Goal: Information Seeking & Learning: Learn about a topic

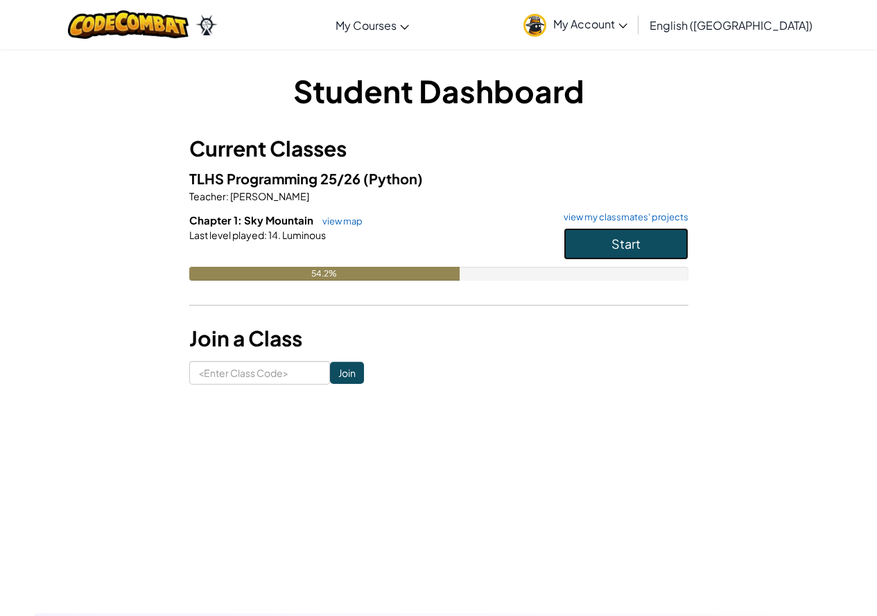
drag, startPoint x: 592, startPoint y: 245, endPoint x: 592, endPoint y: 235, distance: 9.7
click at [592, 243] on button "Start" at bounding box center [625, 244] width 125 height 32
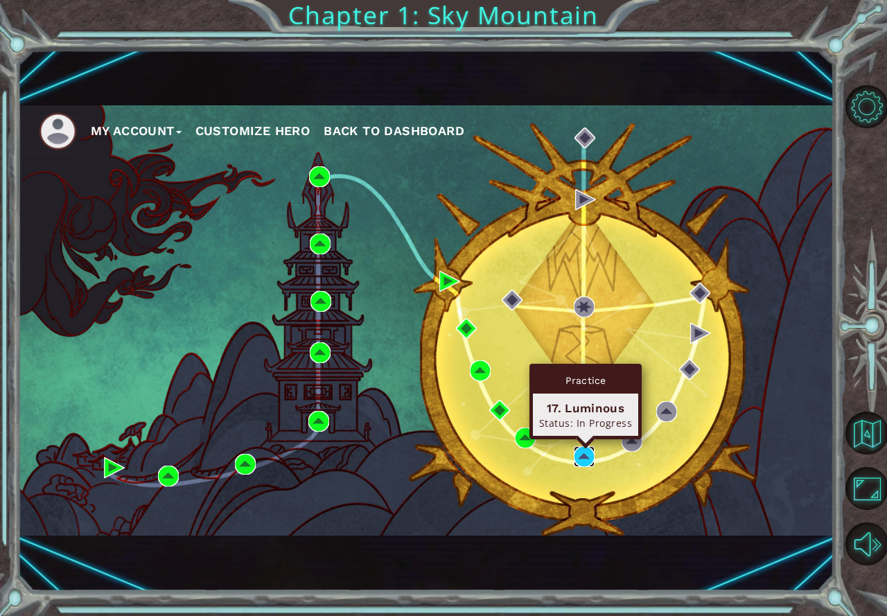
click at [586, 455] on img at bounding box center [584, 456] width 21 height 21
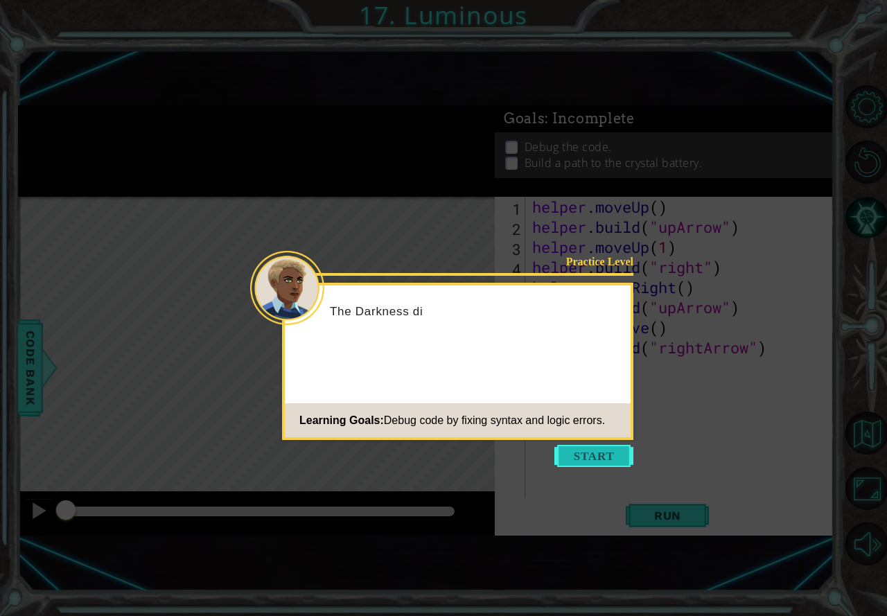
click at [569, 451] on button "Start" at bounding box center [593, 456] width 79 height 22
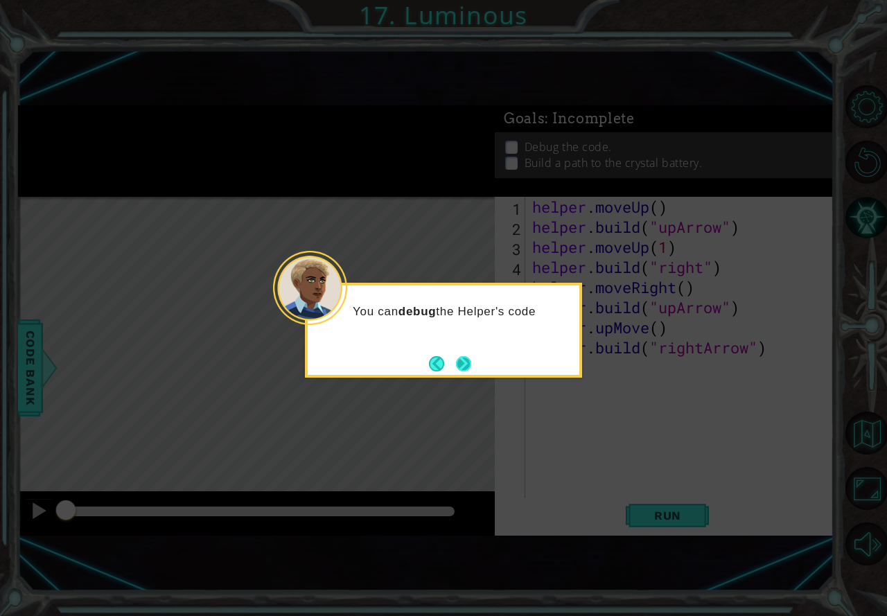
click at [470, 358] on button "Next" at bounding box center [463, 364] width 16 height 16
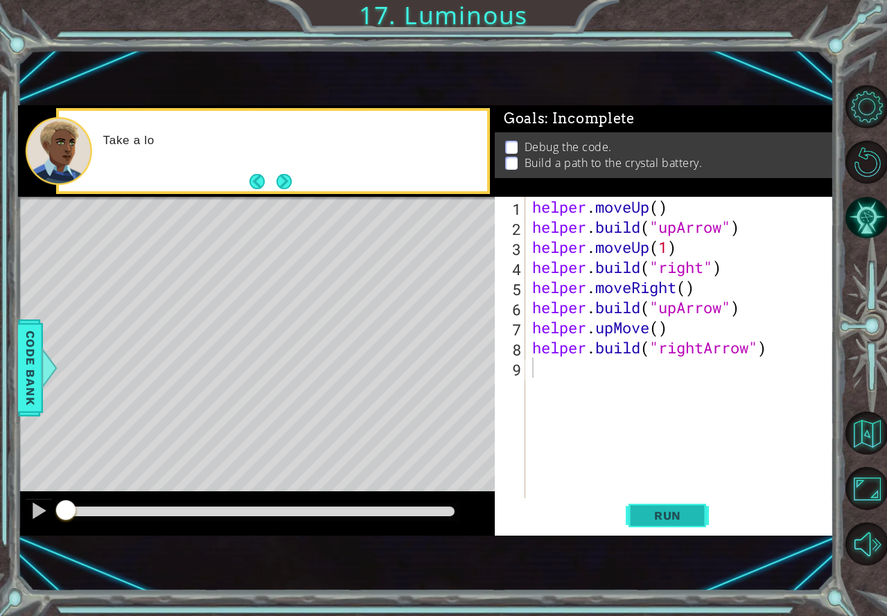
click at [674, 511] on span "Run" at bounding box center [667, 516] width 55 height 14
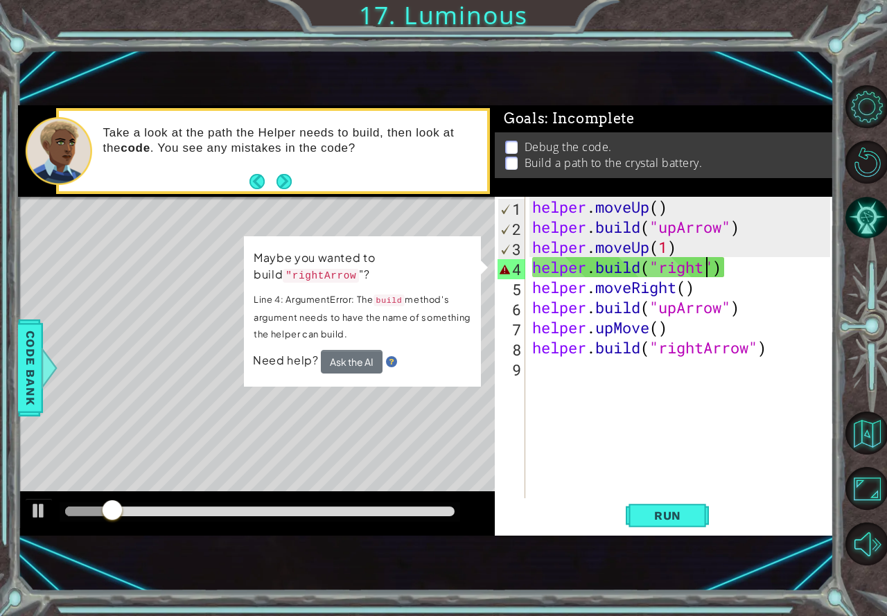
click at [705, 273] on div "helper . moveUp ( ) helper . build ( "upArrow" ) helper . moveUp ( 1 ) helper .…" at bounding box center [684, 368] width 308 height 342
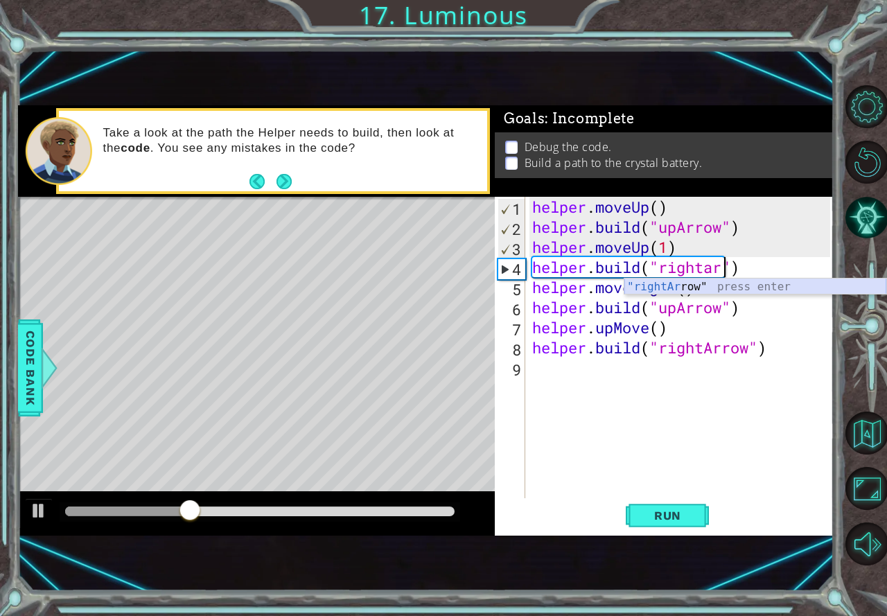
click at [734, 287] on div ""rightAr row" press enter" at bounding box center [755, 304] width 262 height 50
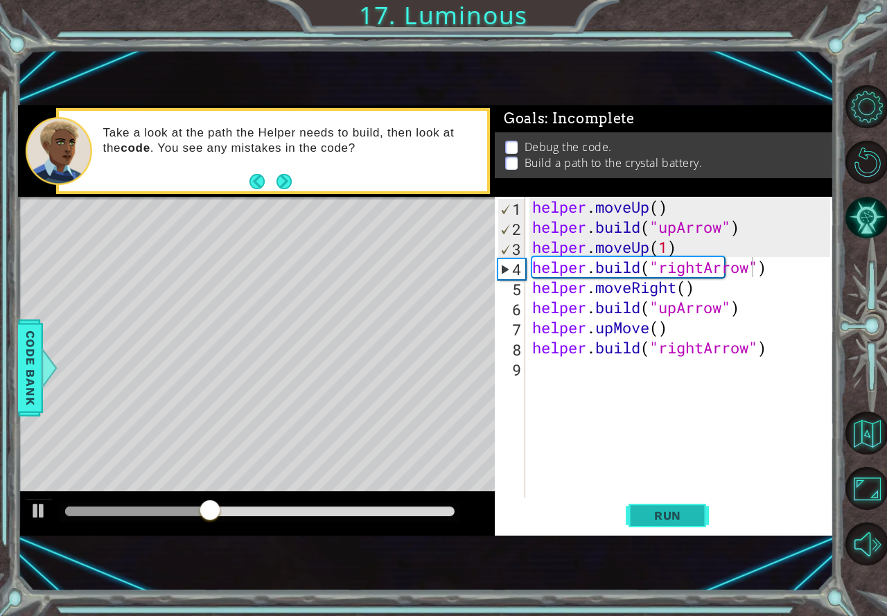
click at [668, 512] on span "Run" at bounding box center [667, 516] width 55 height 14
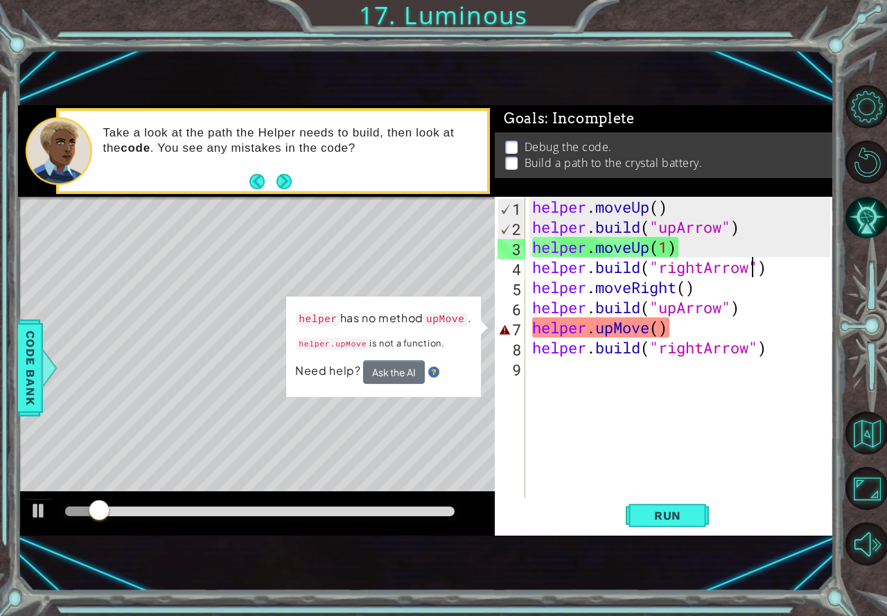
click at [661, 329] on div "helper . moveUp ( ) helper . build ( "upArrow" ) helper . moveUp ( 1 ) helper .…" at bounding box center [684, 368] width 308 height 342
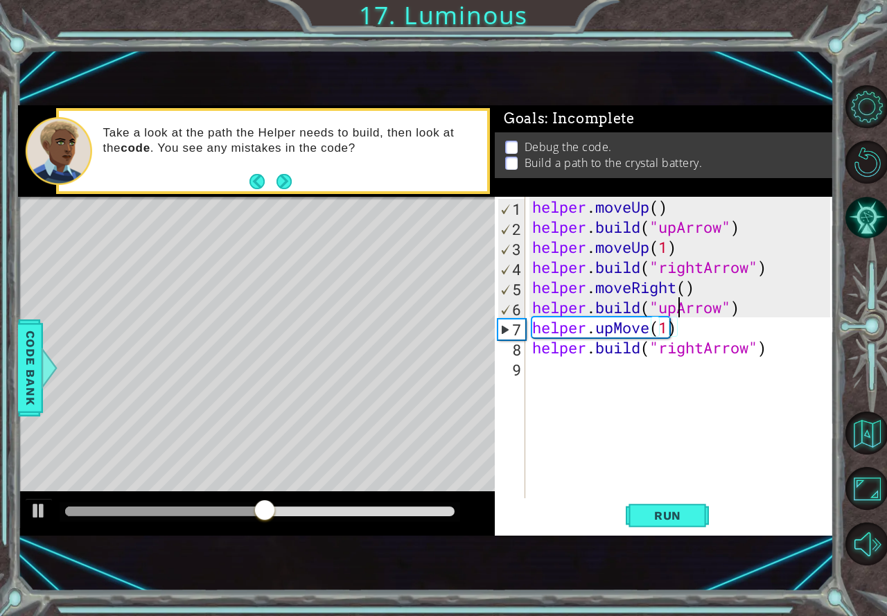
click at [676, 308] on div "helper . moveUp ( ) helper . build ( "upArrow" ) helper . moveUp ( 1 ) helper .…" at bounding box center [684, 368] width 308 height 342
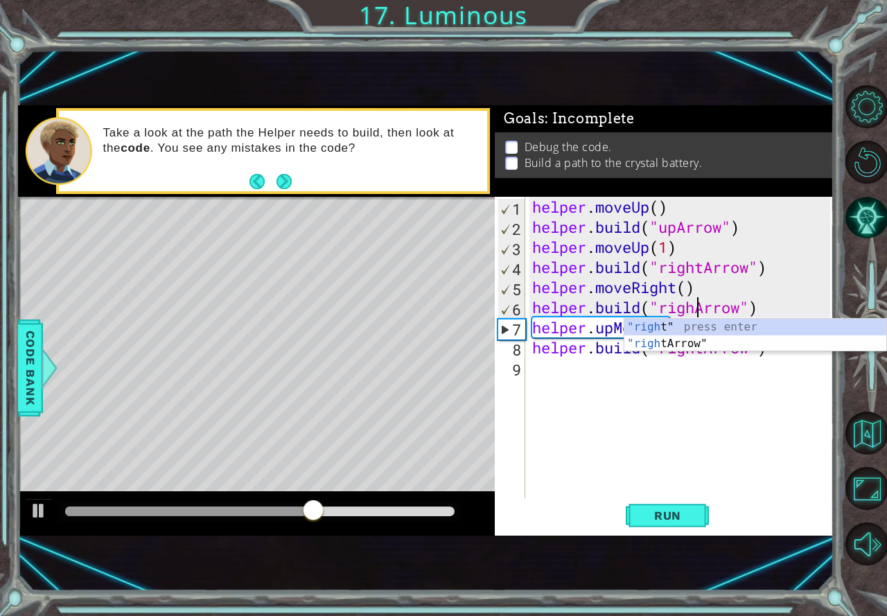
scroll to position [0, 8]
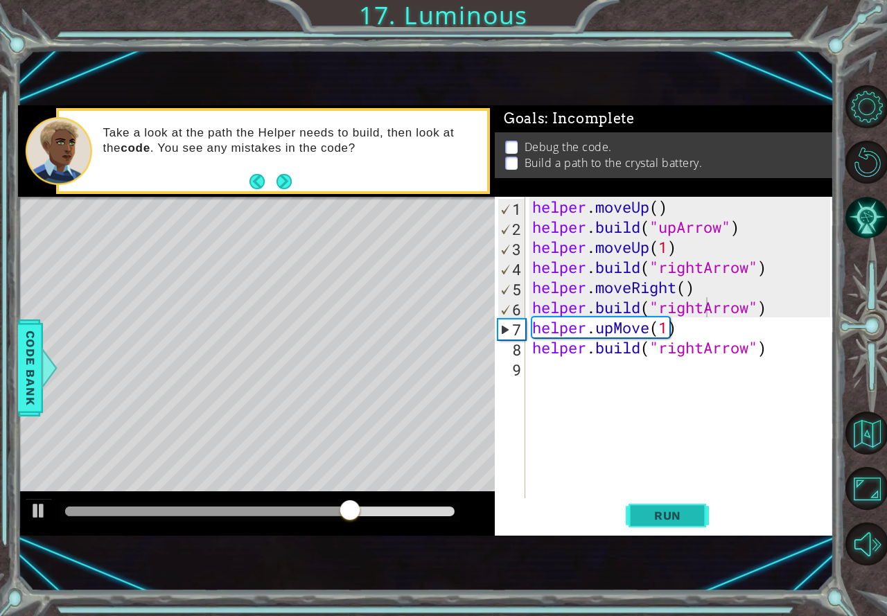
click at [635, 507] on button "Run" at bounding box center [667, 516] width 83 height 34
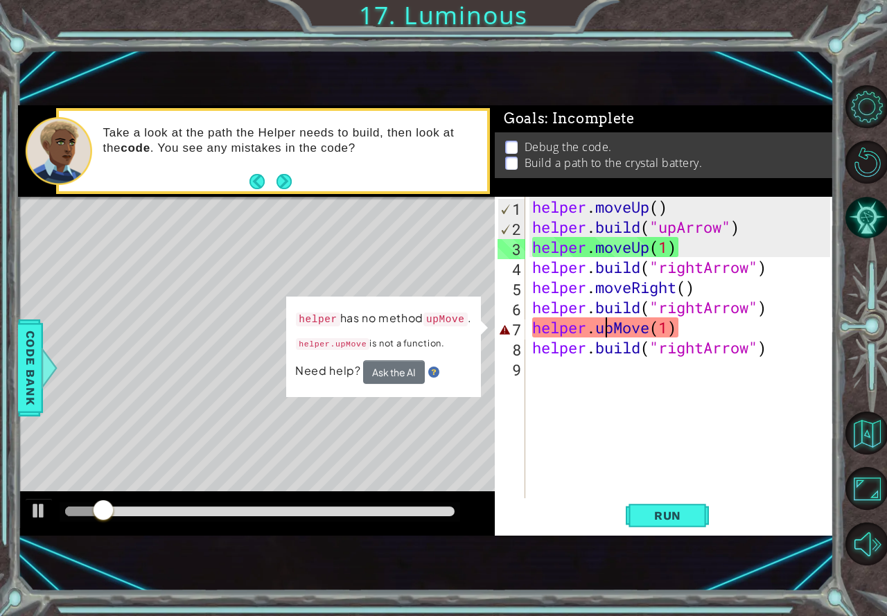
click at [610, 329] on div "helper . moveUp ( ) helper . build ( "upArrow" ) helper . moveUp ( 1 ) helper .…" at bounding box center [684, 368] width 308 height 342
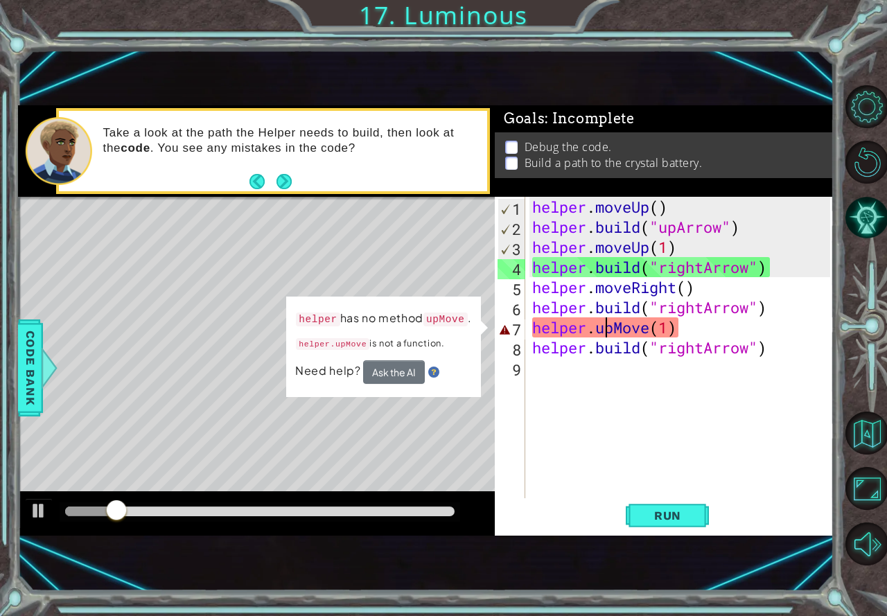
click at [610, 329] on div "helper . moveUp ( ) helper . build ( "upArrow" ) helper . moveUp ( 1 ) helper .…" at bounding box center [684, 368] width 308 height 342
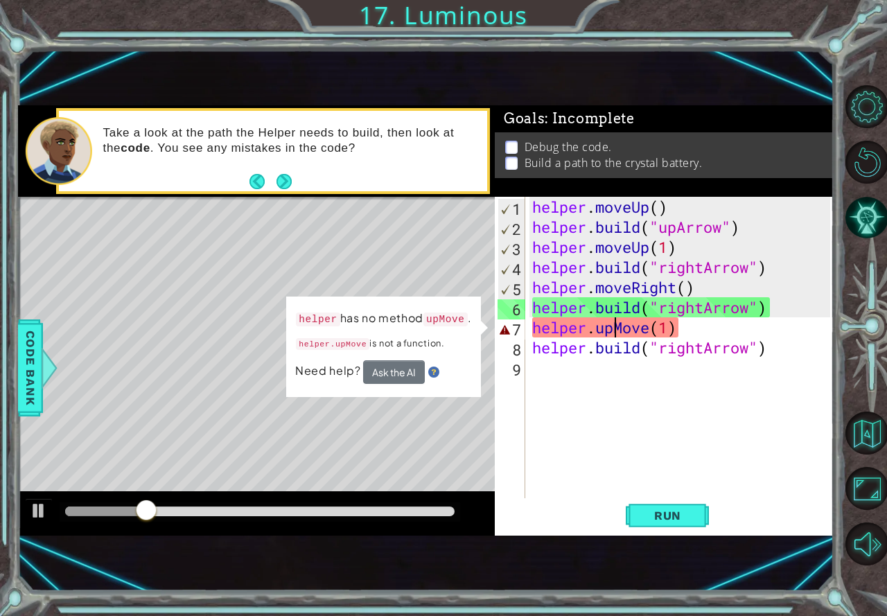
click at [616, 330] on div "helper . moveUp ( ) helper . build ( "upArrow" ) helper . moveUp ( 1 ) helper .…" at bounding box center [684, 368] width 308 height 342
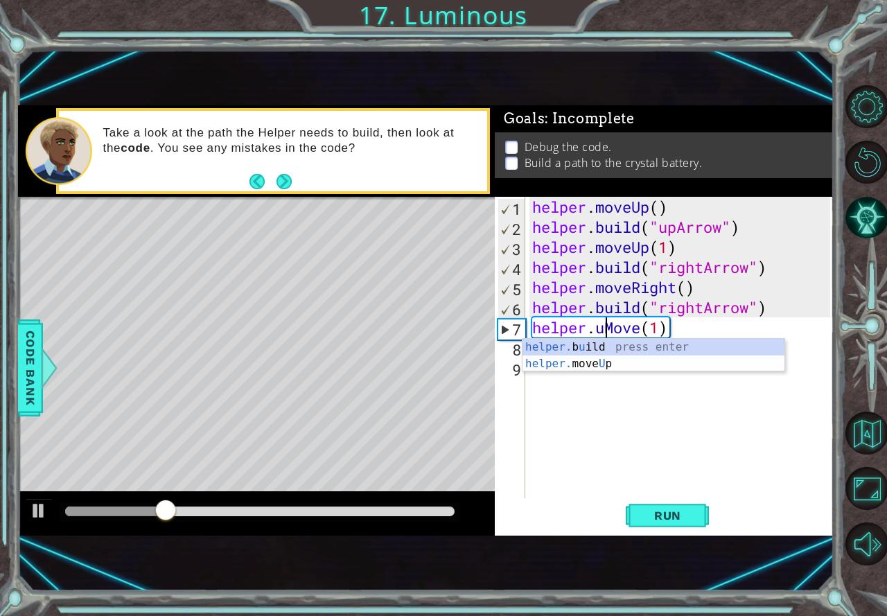
scroll to position [0, 5]
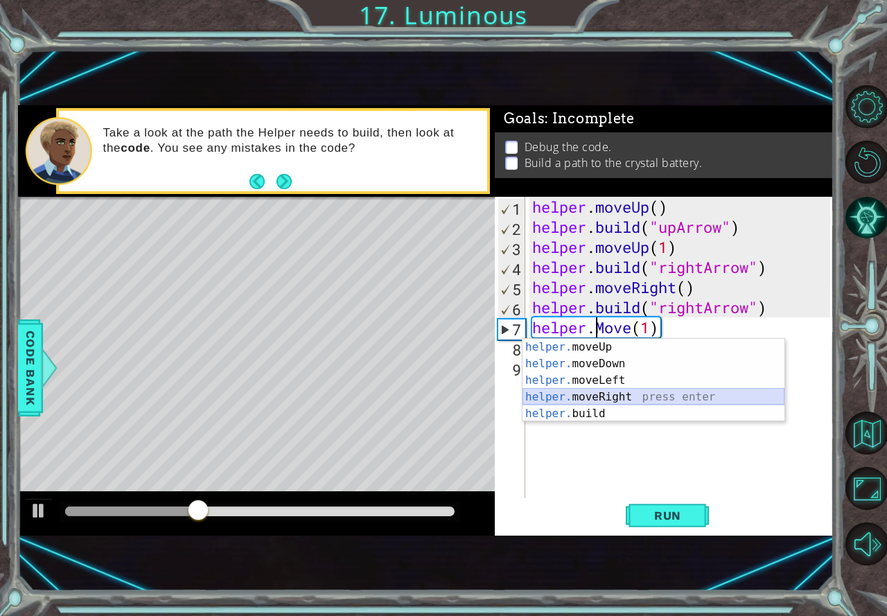
click at [619, 392] on div "helper. moveUp press enter helper. moveDown press enter helper. moveLeft press …" at bounding box center [654, 397] width 262 height 116
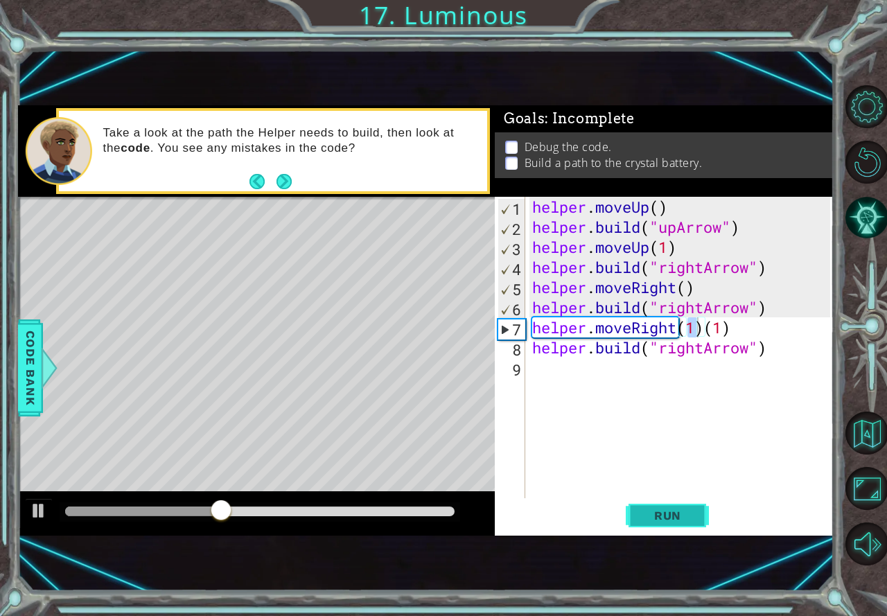
click at [691, 514] on span "Run" at bounding box center [667, 516] width 55 height 14
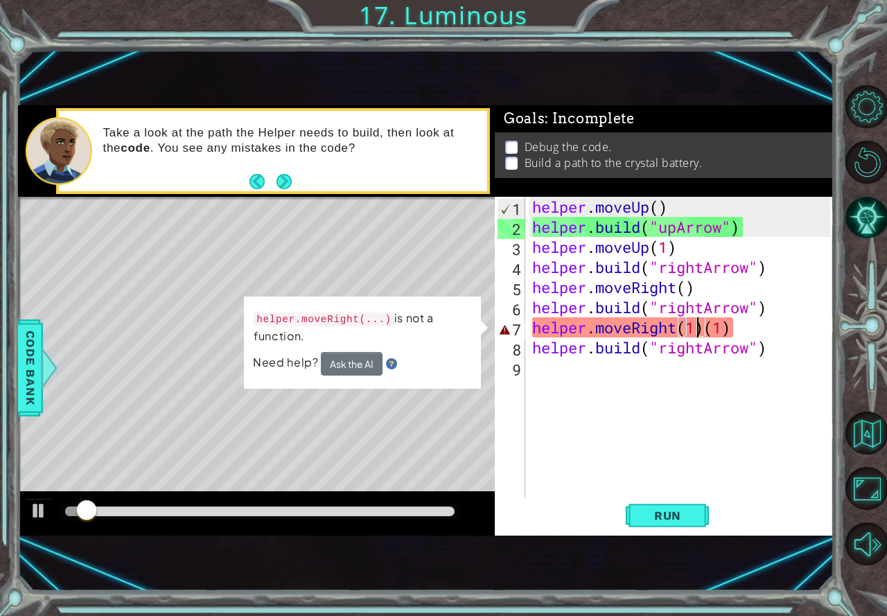
click at [730, 333] on div "helper . moveUp ( ) helper . build ( "upArrow" ) helper . moveUp ( 1 ) helper .…" at bounding box center [684, 368] width 308 height 342
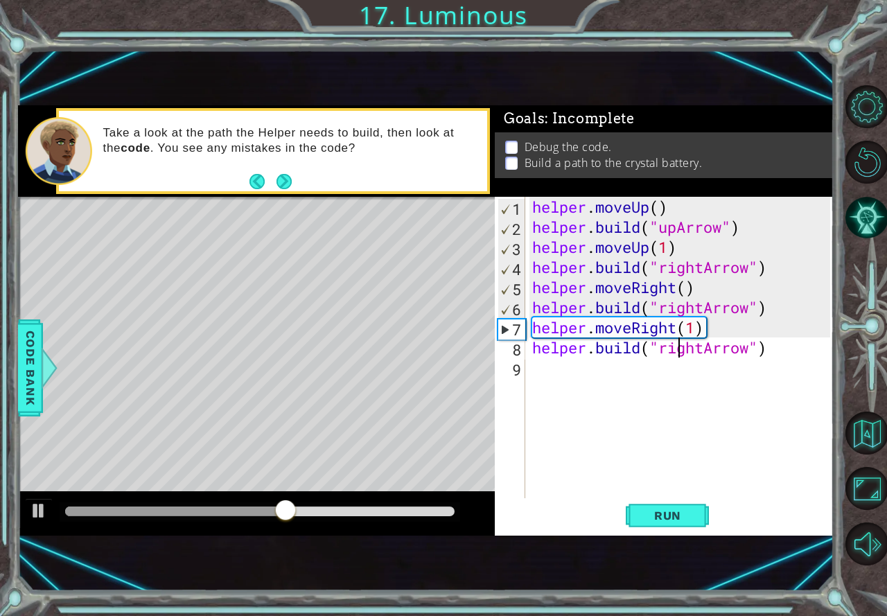
click at [683, 349] on div "helper . moveUp ( ) helper . build ( "upArrow" ) helper . moveUp ( 1 ) helper .…" at bounding box center [684, 368] width 308 height 342
drag, startPoint x: 683, startPoint y: 349, endPoint x: 674, endPoint y: 351, distance: 9.2
click at [674, 351] on div "helper . moveUp ( ) helper . build ( "upArrow" ) helper . moveUp ( 1 ) helper .…" at bounding box center [684, 368] width 308 height 342
click at [674, 351] on div "helper . moveUp ( ) helper . build ( "upArrow" ) helper . moveUp ( 1 ) helper .…" at bounding box center [680, 348] width 301 height 302
click at [674, 351] on div "helper . moveUp ( ) helper . build ( "upArrow" ) helper . moveUp ( 1 ) helper .…" at bounding box center [684, 368] width 308 height 342
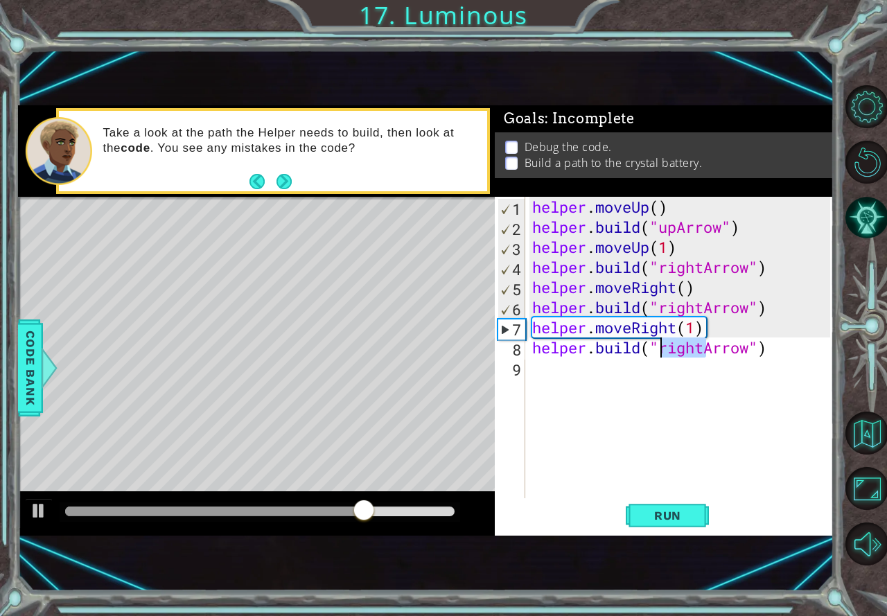
drag, startPoint x: 706, startPoint y: 349, endPoint x: 661, endPoint y: 355, distance: 46.2
click at [661, 355] on div "helper . moveUp ( ) helper . build ( "upArrow" ) helper . moveUp ( 1 ) helper .…" at bounding box center [684, 368] width 308 height 342
type textarea "[DOMAIN_NAME]("upArrow")"
click at [671, 519] on span "Run" at bounding box center [667, 516] width 55 height 14
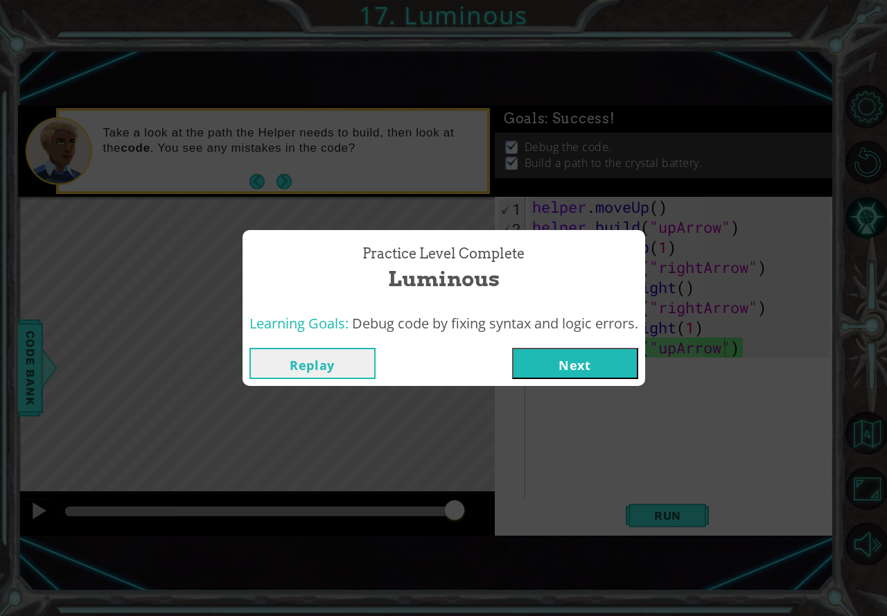
click at [609, 358] on button "Next" at bounding box center [575, 363] width 126 height 31
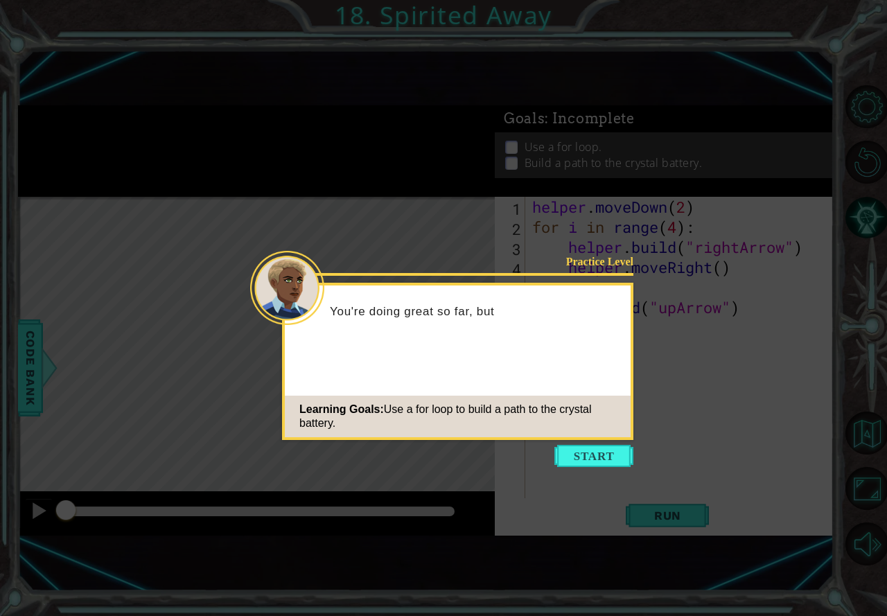
click at [591, 464] on button "Start" at bounding box center [593, 456] width 79 height 22
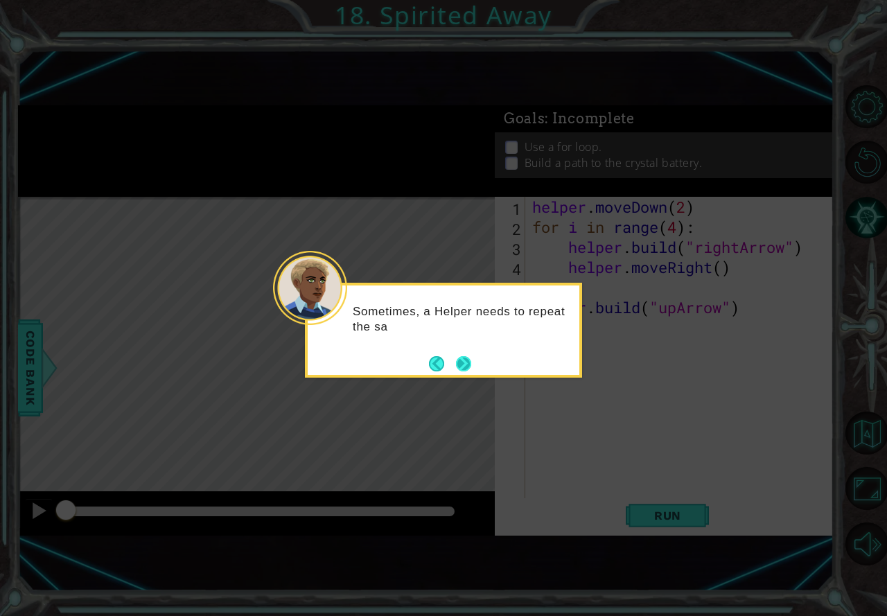
click at [462, 360] on button "Next" at bounding box center [463, 363] width 15 height 15
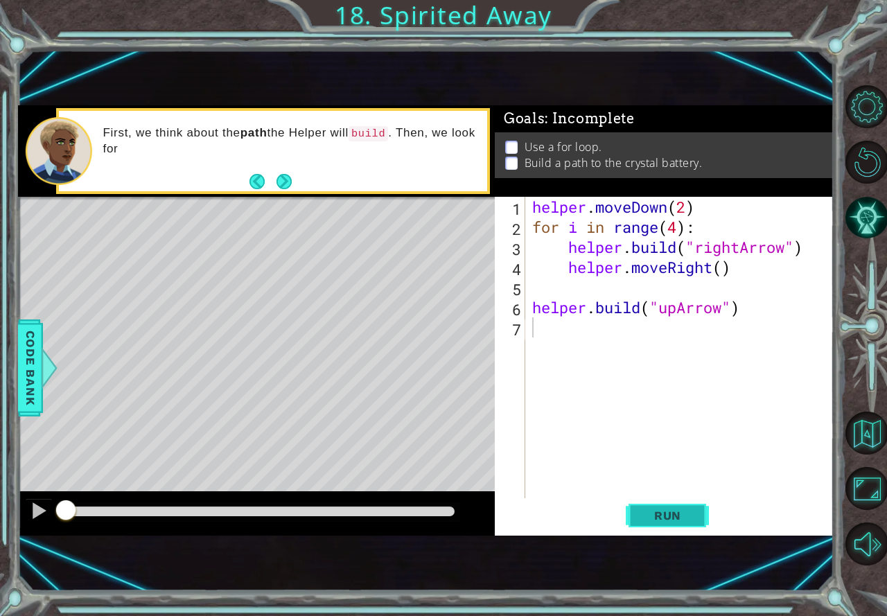
click at [674, 509] on span "Run" at bounding box center [667, 516] width 55 height 14
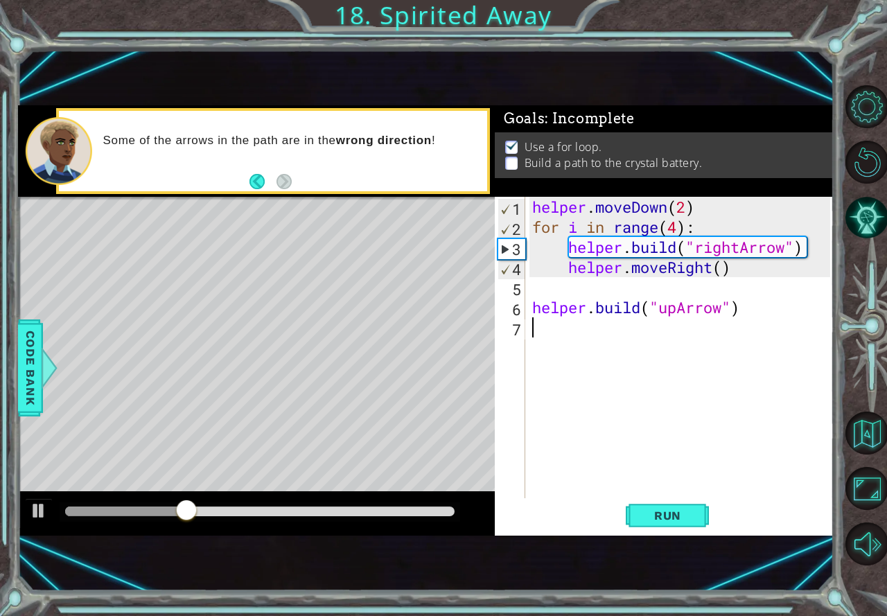
click at [611, 297] on div "helper . moveDown ( 2 ) for i in range ( 4 ) : helper . build ( "rightArrow" ) …" at bounding box center [684, 368] width 308 height 342
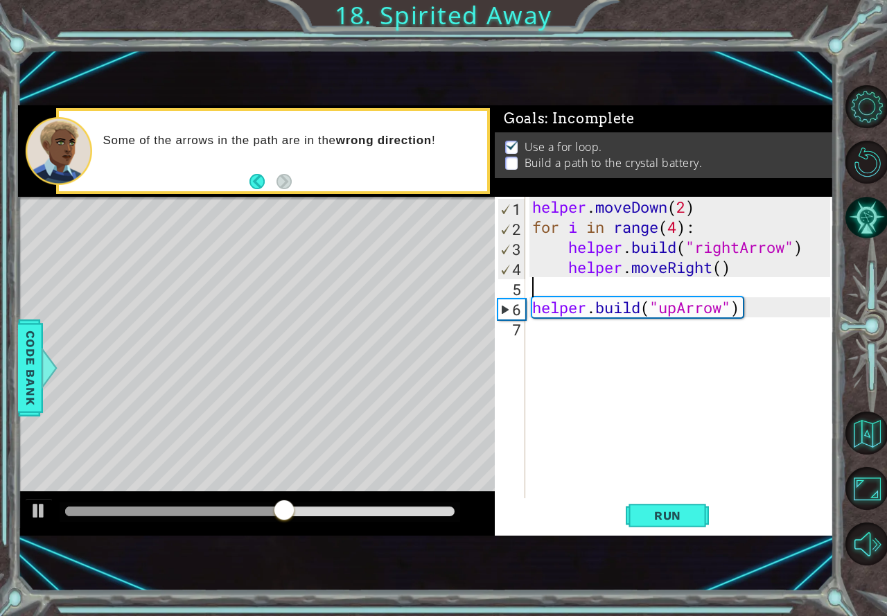
click at [570, 326] on div "helper . moveDown ( 2 ) for i in range ( 4 ) : helper . build ( "rightArrow" ) …" at bounding box center [684, 368] width 308 height 342
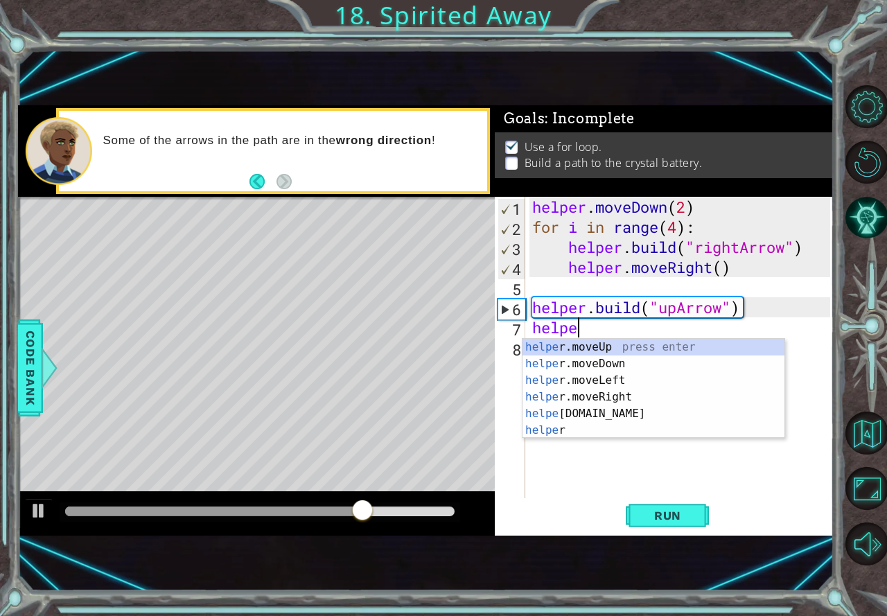
scroll to position [0, 1]
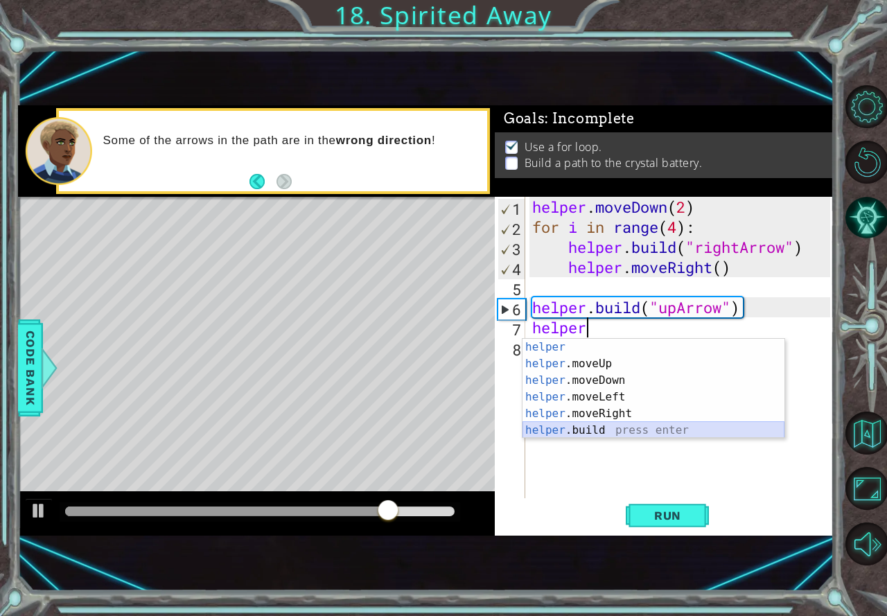
click at [620, 428] on div "helper press enter helper .moveUp press enter helper .moveDown press enter help…" at bounding box center [654, 405] width 262 height 133
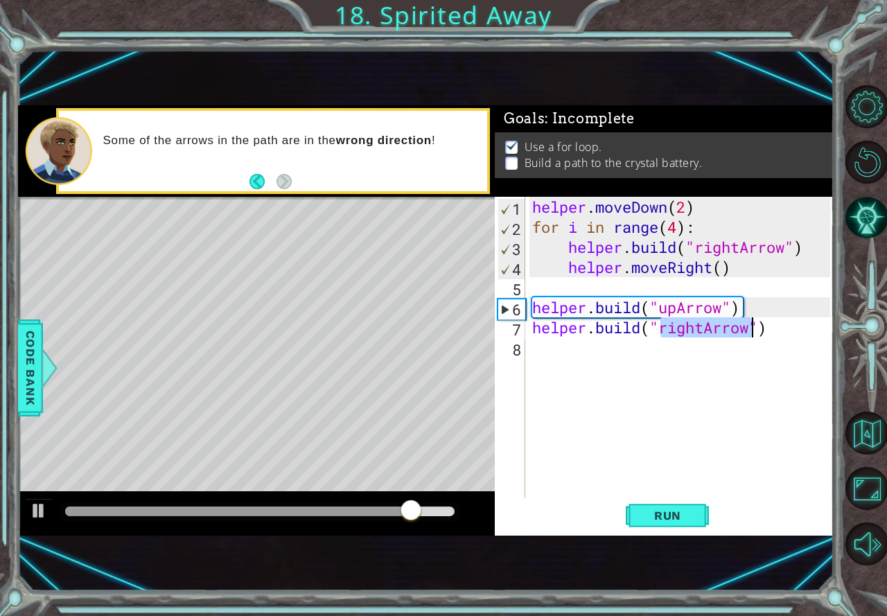
click at [694, 328] on div "helper . moveDown ( 2 ) for i in range ( 4 ) : helper . build ( "rightArrow" ) …" at bounding box center [680, 348] width 301 height 302
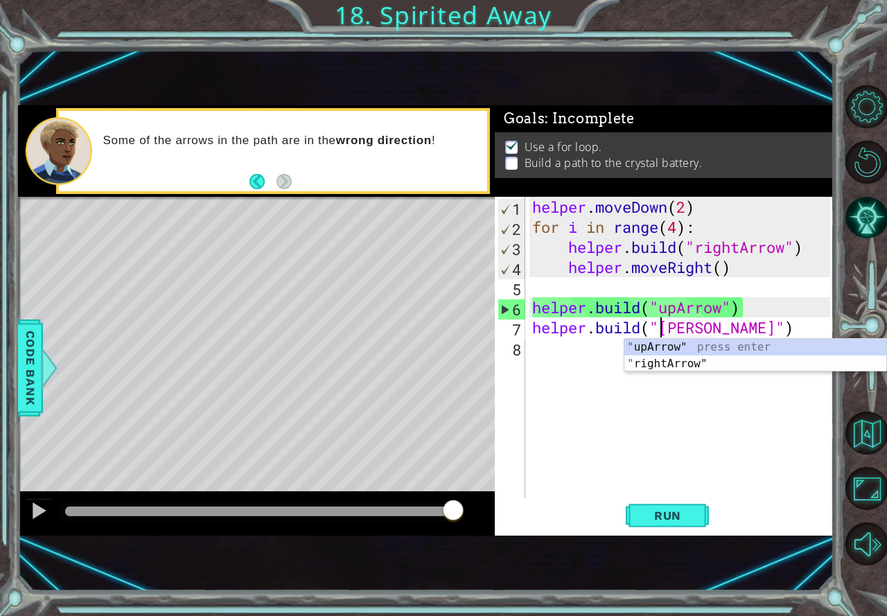
scroll to position [0, 6]
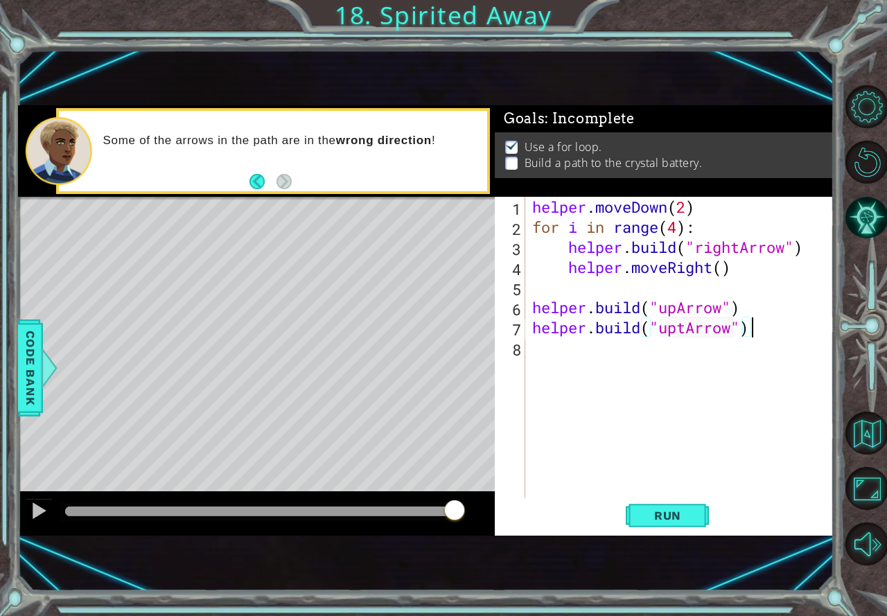
click at [758, 327] on div "helper . moveDown ( 2 ) for i in range ( 4 ) : helper . build ( "rightArrow" ) …" at bounding box center [684, 368] width 308 height 342
click at [744, 309] on div "helper . moveDown ( 2 ) for i in range ( 4 ) : helper . build ( "rightArrow" ) …" at bounding box center [684, 368] width 308 height 342
type textarea "[DOMAIN_NAME]("upArrow")"
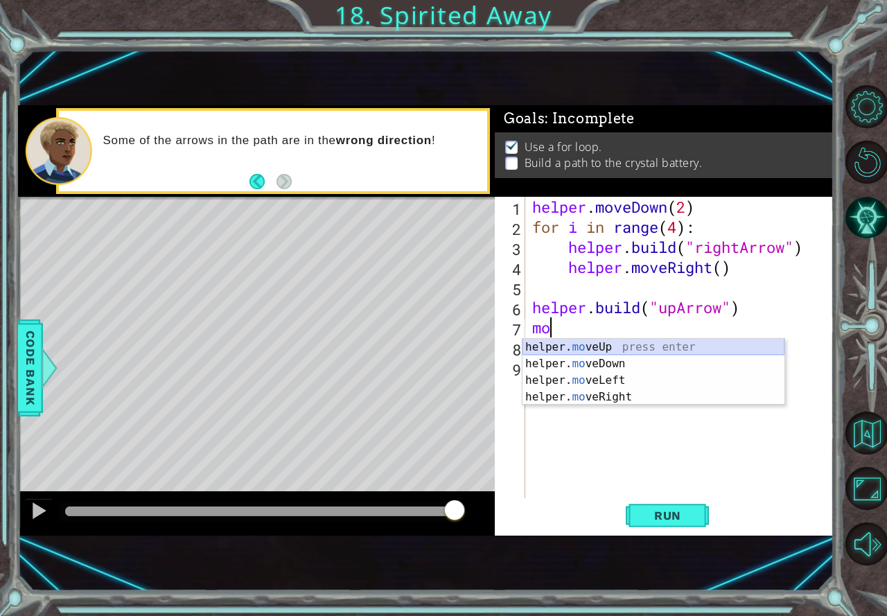
click at [737, 340] on div "helper. mo veUp press enter helper. mo veDown press enter helper. mo veLeft pre…" at bounding box center [654, 389] width 262 height 100
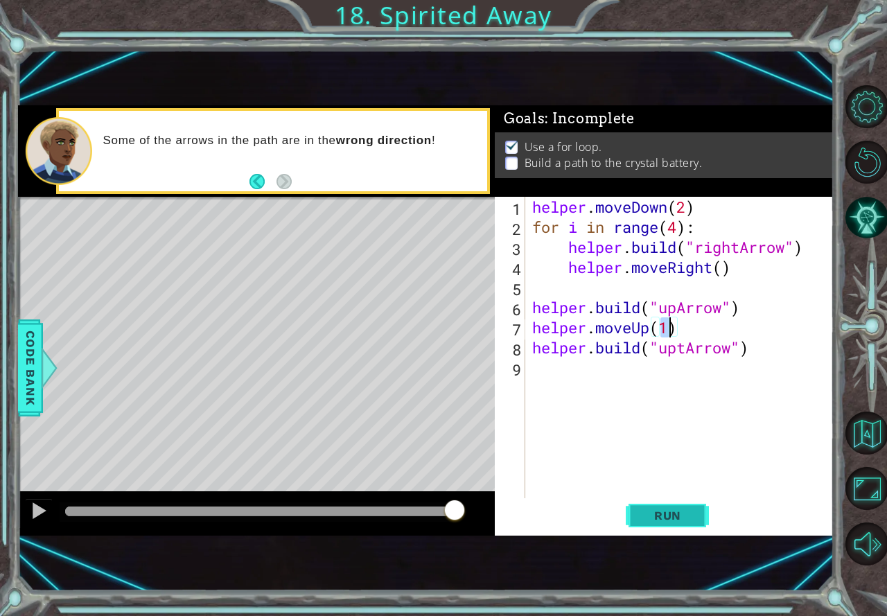
type textarea "helper.moveUp(1)"
click at [685, 516] on span "Run" at bounding box center [667, 516] width 55 height 14
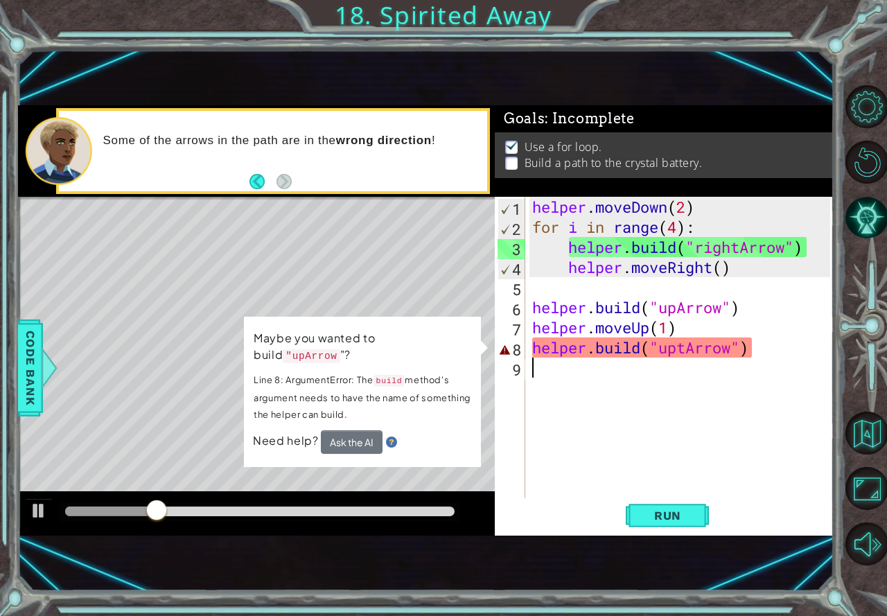
click at [776, 358] on div "helper . moveDown ( 2 ) for i in range ( 4 ) : helper . build ( "rightArrow" ) …" at bounding box center [684, 368] width 308 height 342
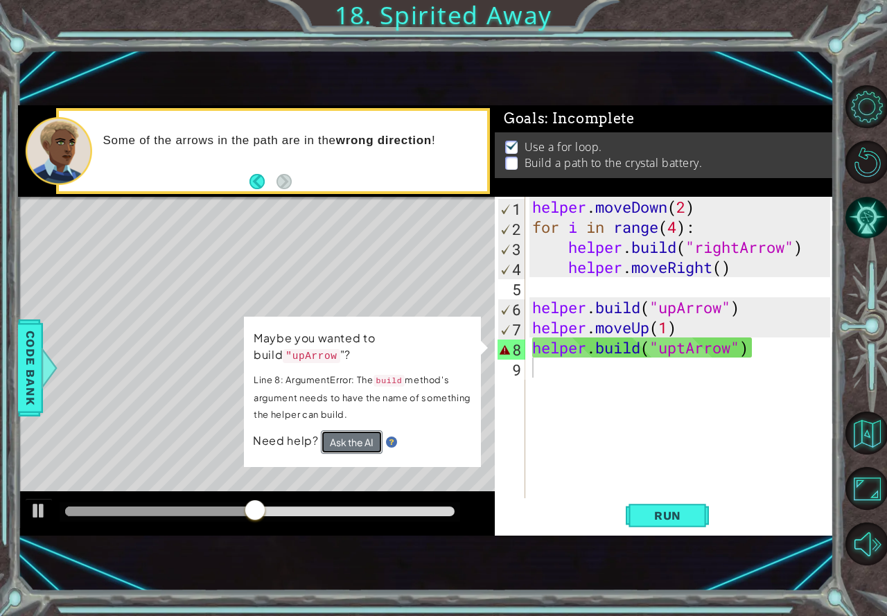
click at [357, 430] on button "Ask the AI" at bounding box center [352, 442] width 62 height 24
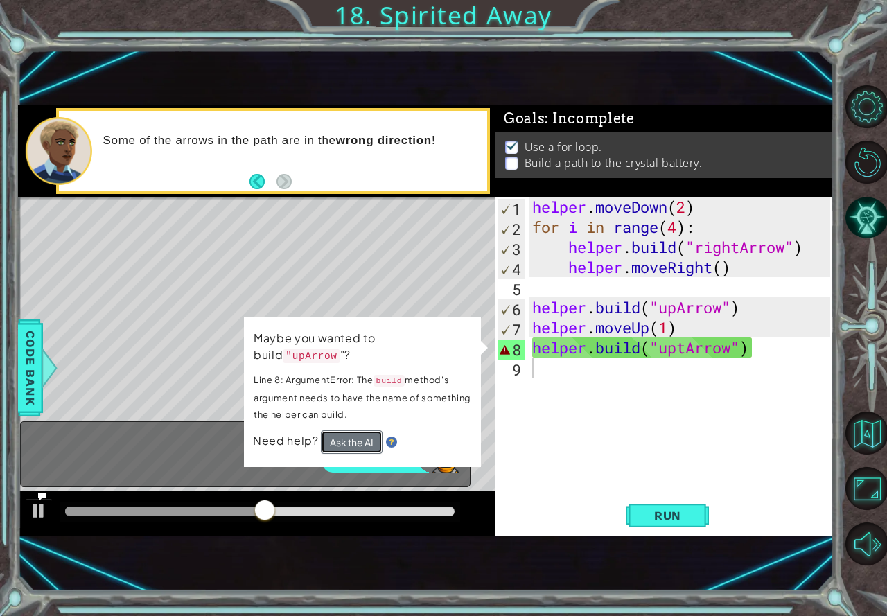
click at [363, 430] on button "Ask the AI" at bounding box center [352, 442] width 62 height 24
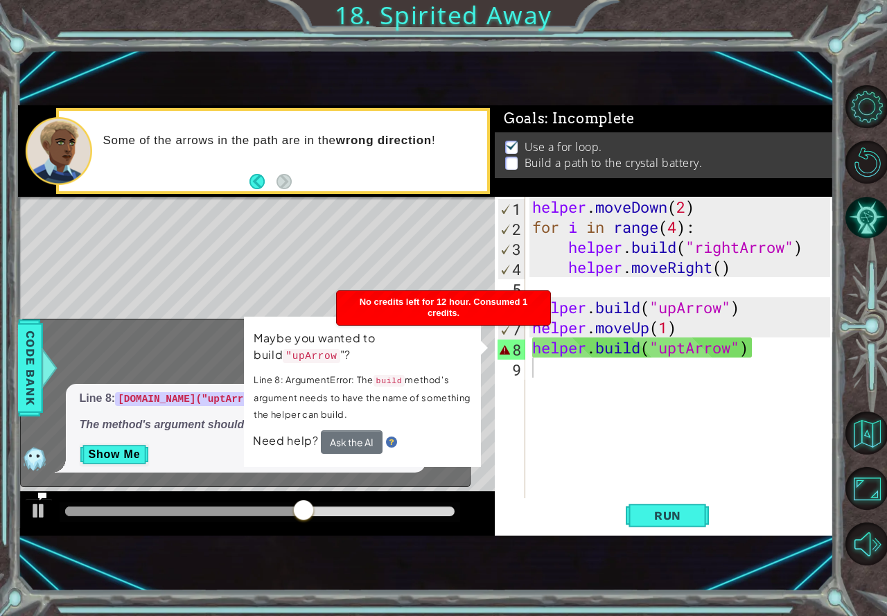
click at [124, 431] on p "The method's argument should be "upArrow" , not "uptArrow" ." at bounding box center [246, 425] width 332 height 16
click at [121, 446] on button "Show Me" at bounding box center [115, 455] width 70 height 22
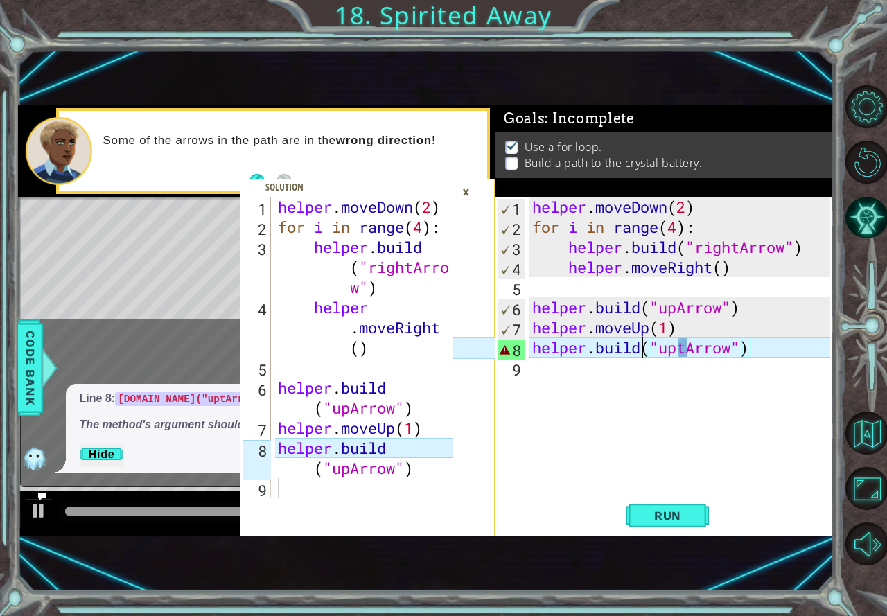
click at [640, 349] on div "helper . moveDown ( 2 ) for i in range ( 4 ) : helper . build ( "rightArrow" ) …" at bounding box center [684, 368] width 308 height 342
type textarea "("uptArrow")"
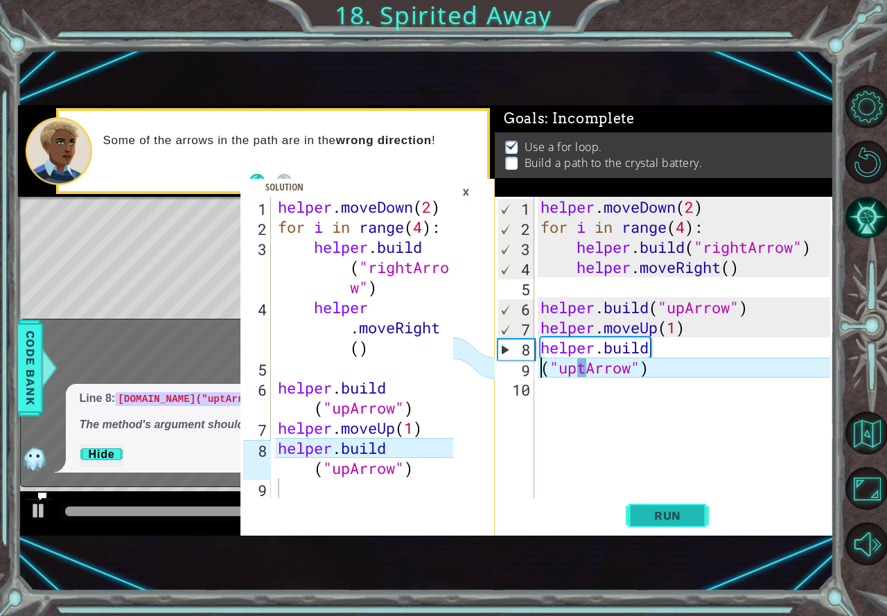
click at [683, 518] on span "Run" at bounding box center [667, 516] width 55 height 14
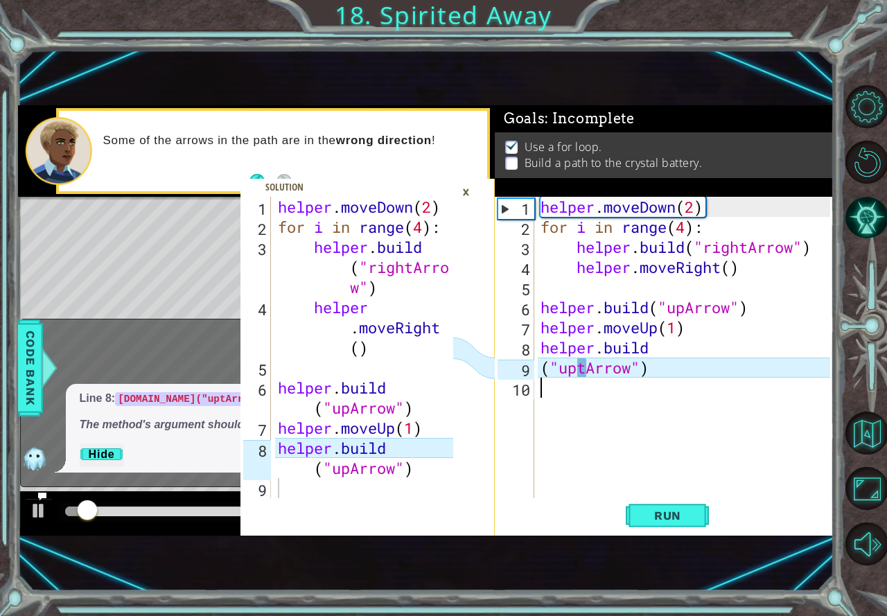
click at [699, 420] on div "helper . moveDown ( 2 ) for i in range ( 4 ) : helper . build ( "rightArrow" ) …" at bounding box center [687, 368] width 299 height 342
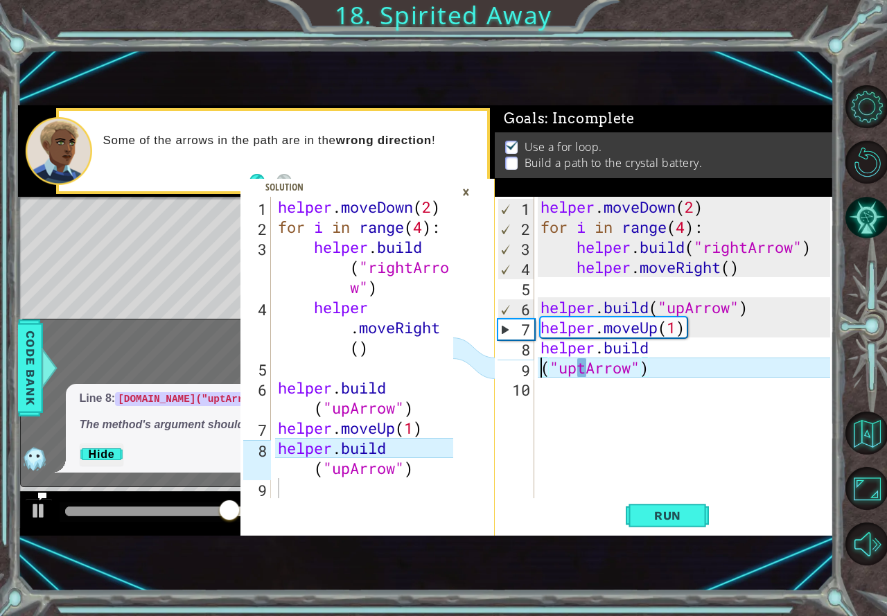
click at [540, 358] on div "helper . moveDown ( 2 ) for i in range ( 4 ) : helper . build ( "rightArrow" ) …" at bounding box center [687, 368] width 299 height 342
click at [464, 185] on div "×" at bounding box center [465, 192] width 21 height 24
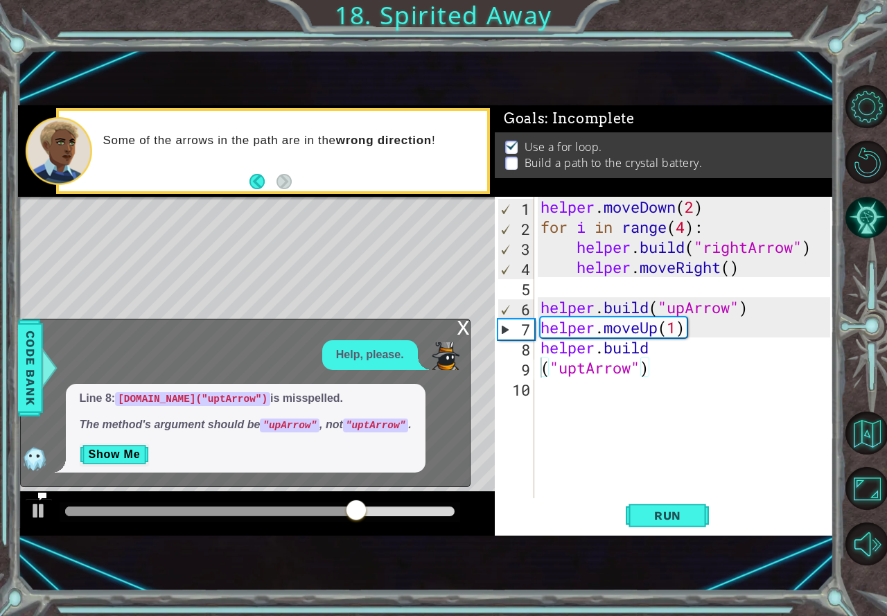
click at [468, 329] on div "x" at bounding box center [463, 327] width 12 height 14
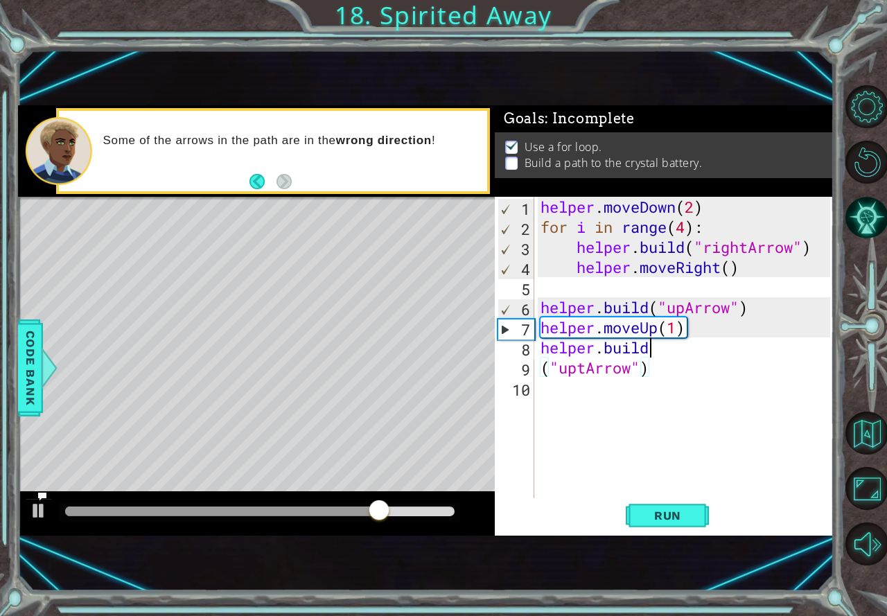
click at [658, 349] on div "helper . moveDown ( 2 ) for i in range ( 4 ) : helper . build ( "rightArrow" ) …" at bounding box center [687, 368] width 299 height 342
click at [543, 361] on div "helper . moveDown ( 2 ) for i in range ( 4 ) : helper . build ( "rightArrow" ) …" at bounding box center [687, 368] width 299 height 342
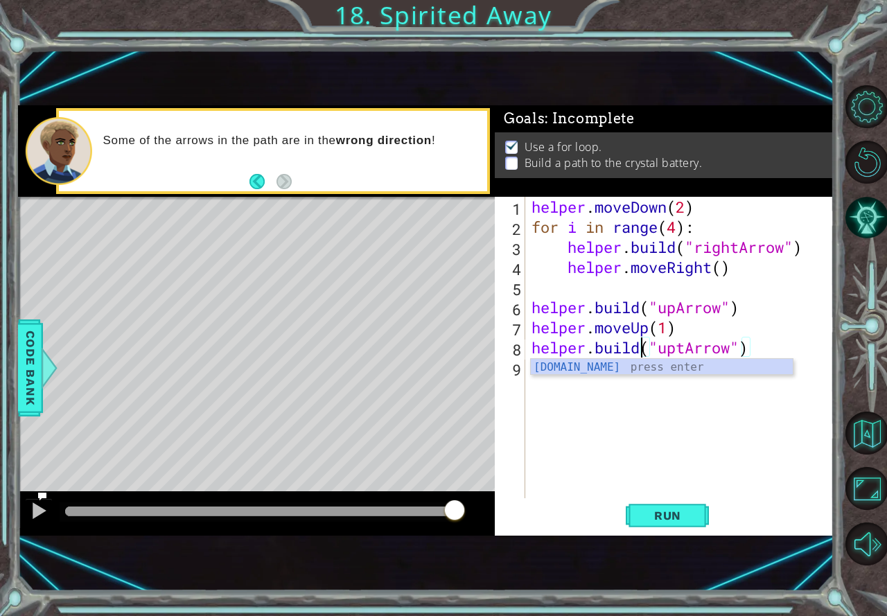
click at [675, 331] on div "helper . moveDown ( 2 ) for i in range ( 4 ) : helper . build ( "rightArrow" ) …" at bounding box center [683, 368] width 308 height 342
click at [668, 331] on div "helper . moveDown ( 2 ) for i in range ( 4 ) : helper . build ( "rightArrow" ) …" at bounding box center [683, 368] width 308 height 342
type textarea "helper.moveUp(2)"
click at [687, 515] on span "Run" at bounding box center [667, 516] width 55 height 14
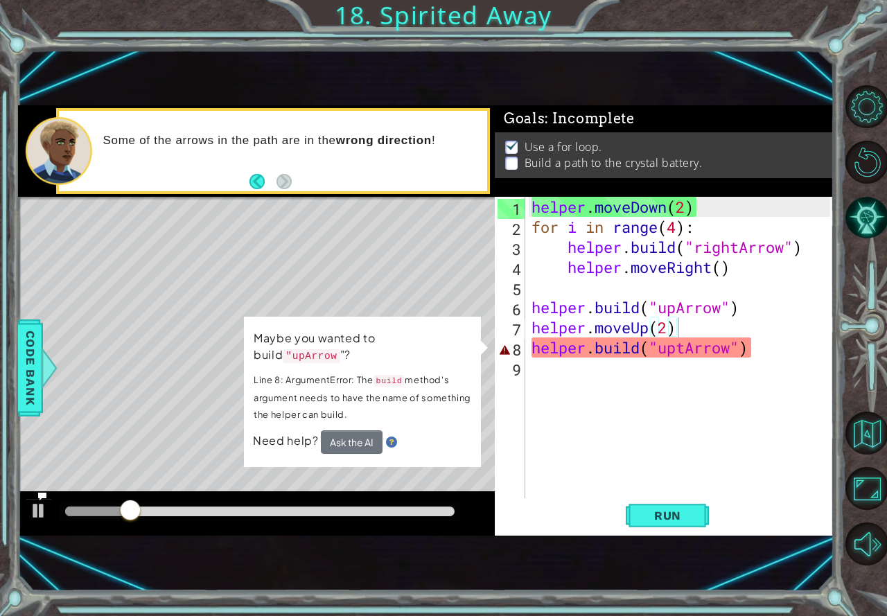
drag, startPoint x: 528, startPoint y: 348, endPoint x: 733, endPoint y: 374, distance: 206.1
click at [729, 374] on div "helper.moveUp(2) 1 2 3 4 5 6 7 8 9 helper . moveDown ( 2 ) for i in range ( 4 )…" at bounding box center [662, 348] width 335 height 302
drag, startPoint x: 772, startPoint y: 346, endPoint x: 418, endPoint y: 349, distance: 354.2
click at [418, 349] on div "1 2 3 4 5 6 7 8 9 helper . moveDown ( 2 ) for i in range ( 4 ) : helper . build…" at bounding box center [426, 320] width 816 height 430
type textarea "[DOMAIN_NAME]("uptArrow")"
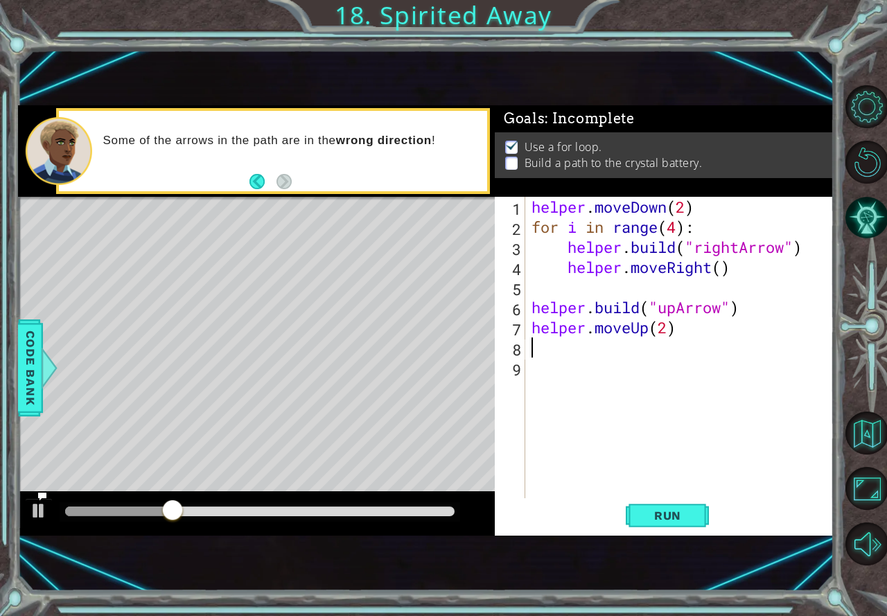
type textarea "helper.moveUp(2)"
click at [556, 351] on div "helper . moveDown ( 2 ) for i in range ( 4 ) : helper . build ( "rightArrow" ) …" at bounding box center [683, 368] width 308 height 342
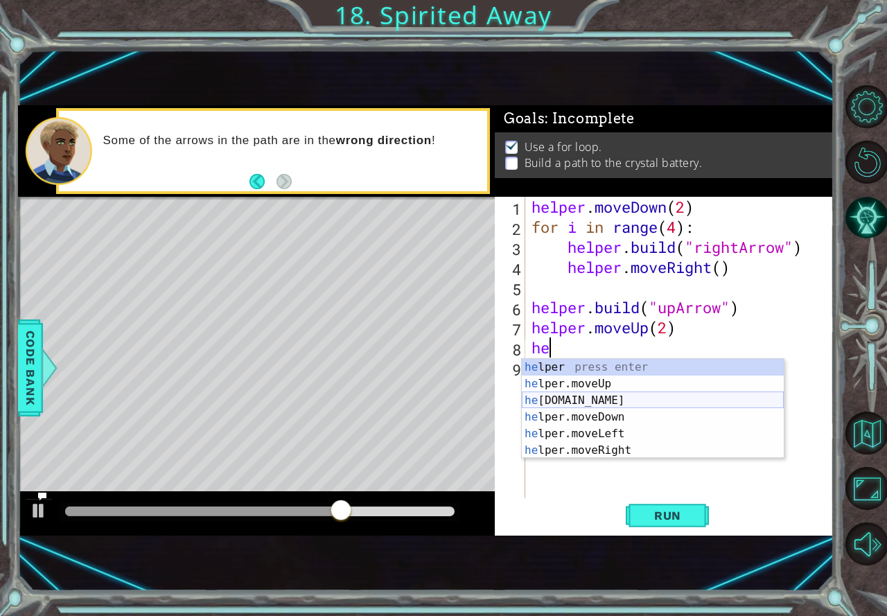
click at [576, 397] on div "he lper press enter he lper.moveUp press enter he [DOMAIN_NAME] press enter he …" at bounding box center [653, 425] width 262 height 133
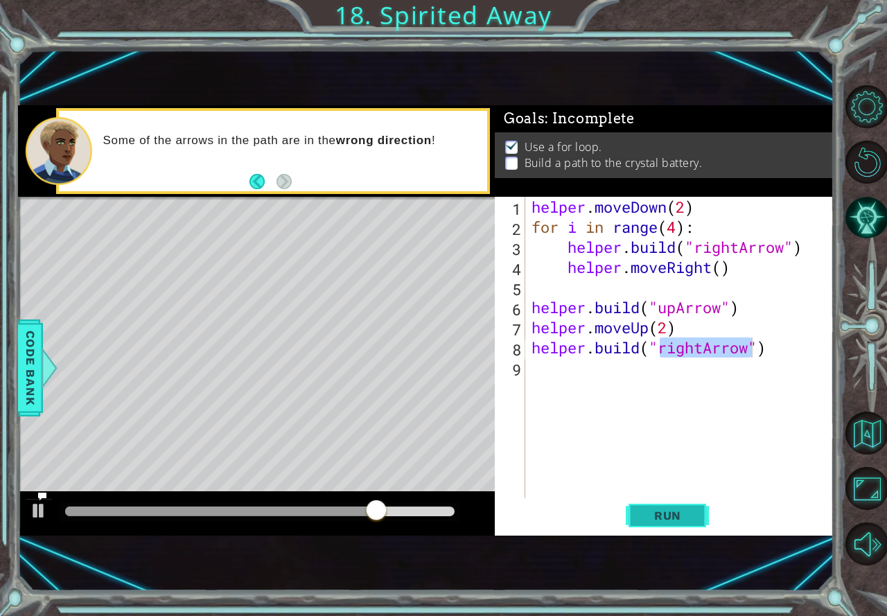
click at [648, 504] on button "Run" at bounding box center [667, 516] width 83 height 34
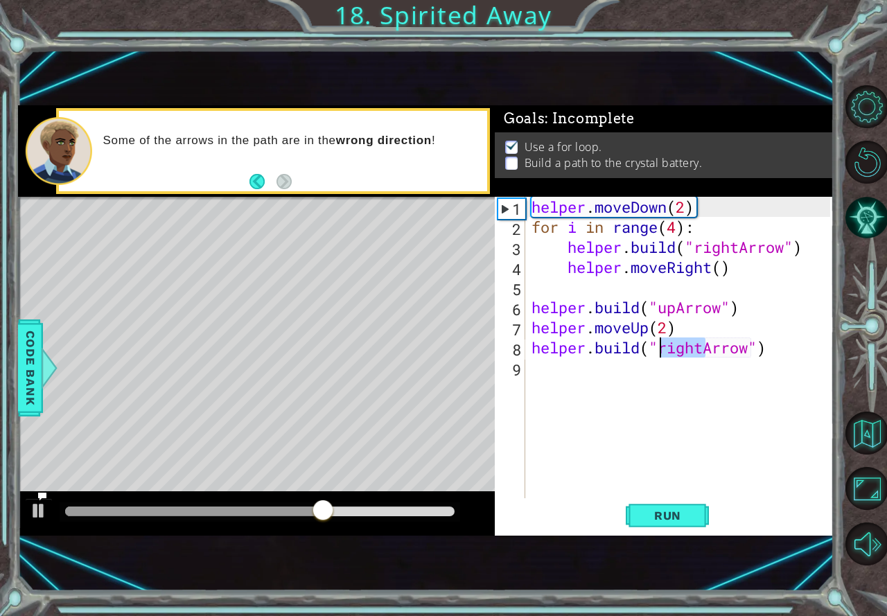
drag, startPoint x: 702, startPoint y: 347, endPoint x: 663, endPoint y: 351, distance: 39.0
click at [663, 351] on div "helper . moveDown ( 2 ) for i in range ( 4 ) : helper . build ( "rightArrow" ) …" at bounding box center [683, 368] width 308 height 342
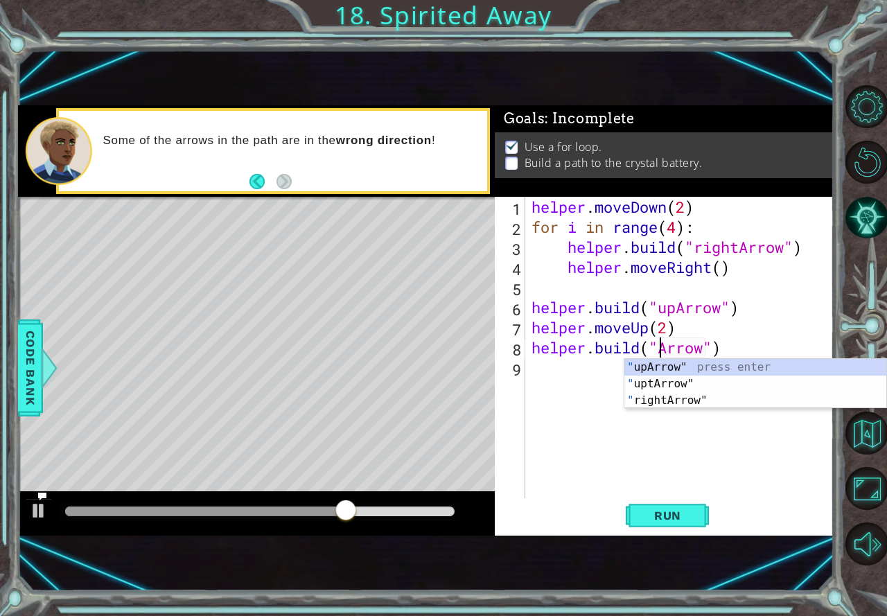
scroll to position [0, 6]
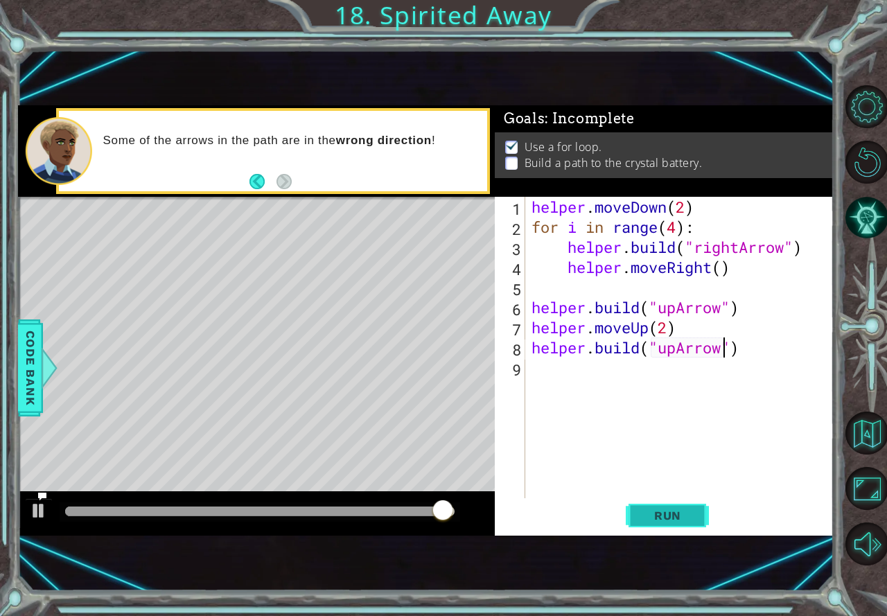
type textarea "[DOMAIN_NAME]("upArrow")"
click at [692, 512] on span "Run" at bounding box center [667, 516] width 55 height 14
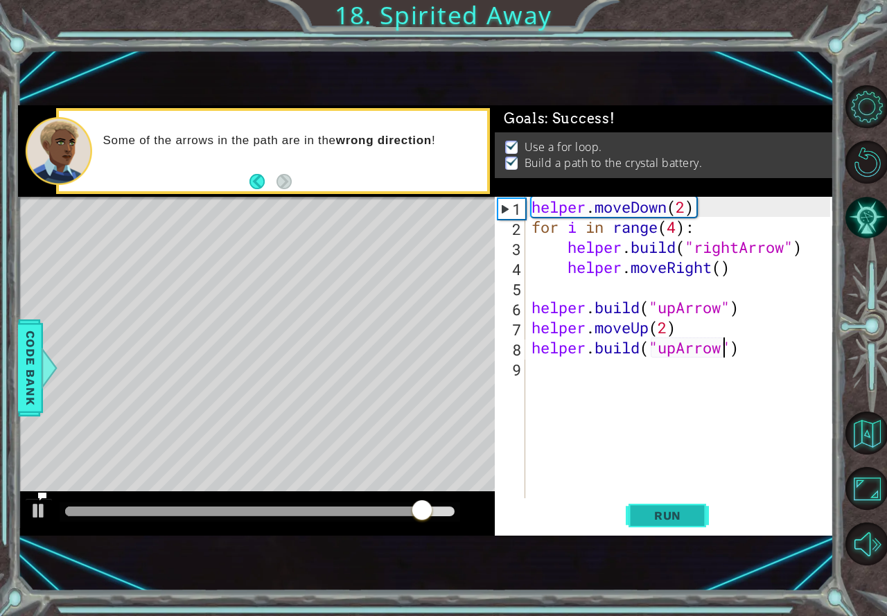
click at [671, 517] on span "Run" at bounding box center [667, 516] width 55 height 14
click at [644, 520] on span "Run" at bounding box center [667, 516] width 55 height 14
click at [647, 519] on span "Run" at bounding box center [667, 516] width 55 height 14
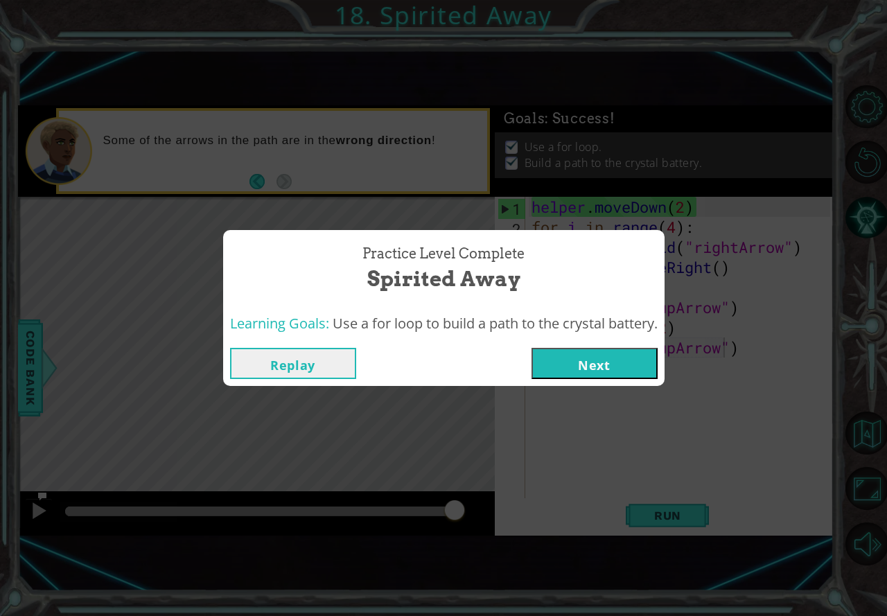
click at [562, 368] on button "Next" at bounding box center [595, 363] width 126 height 31
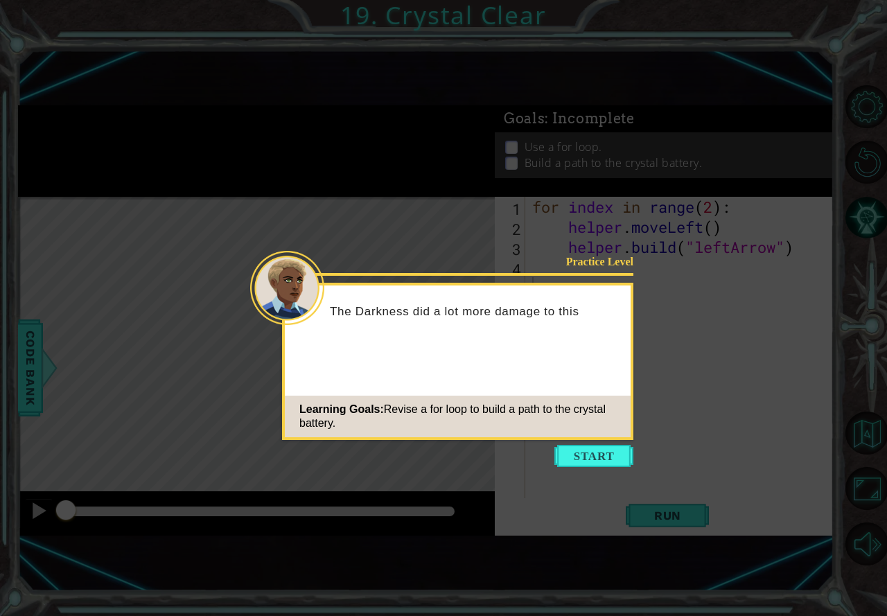
click at [586, 460] on button "Start" at bounding box center [593, 456] width 79 height 22
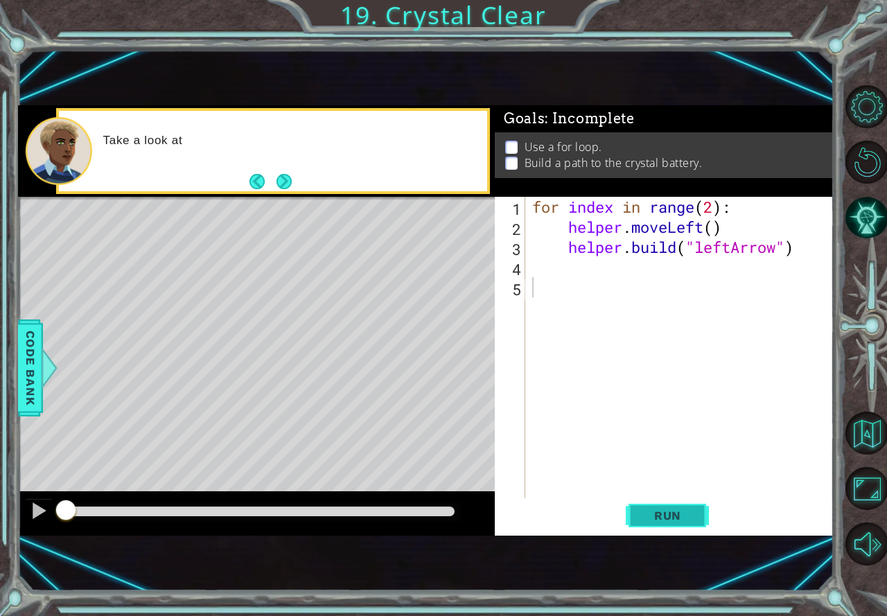
click at [687, 516] on span "Run" at bounding box center [667, 516] width 55 height 14
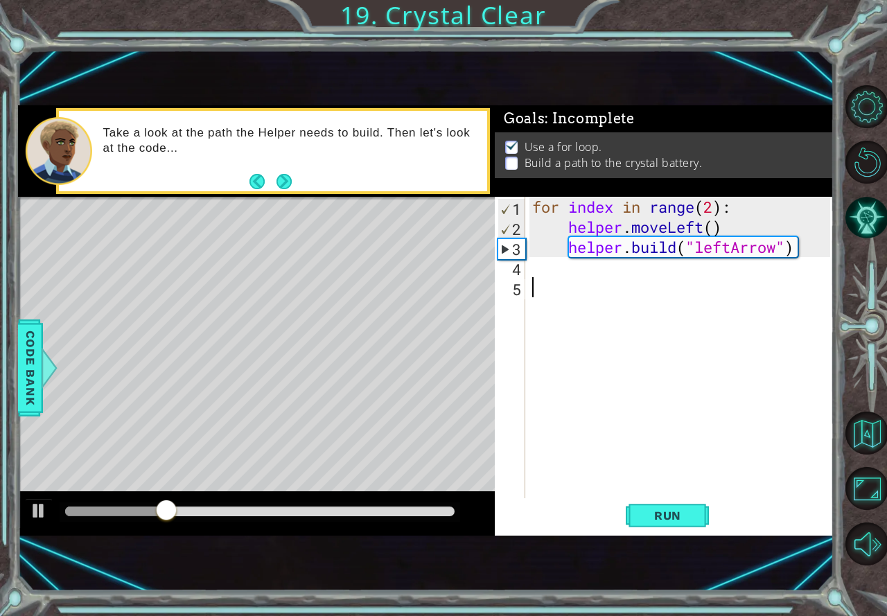
click at [655, 277] on div "for index in range ( 2 ) : helper . moveLeft ( ) helper . build ( "leftArrow" )" at bounding box center [684, 368] width 308 height 342
click at [652, 265] on div "for index in range ( 2 ) : helper . moveLeft ( ) helper . build ( "leftArrow" )" at bounding box center [684, 368] width 308 height 342
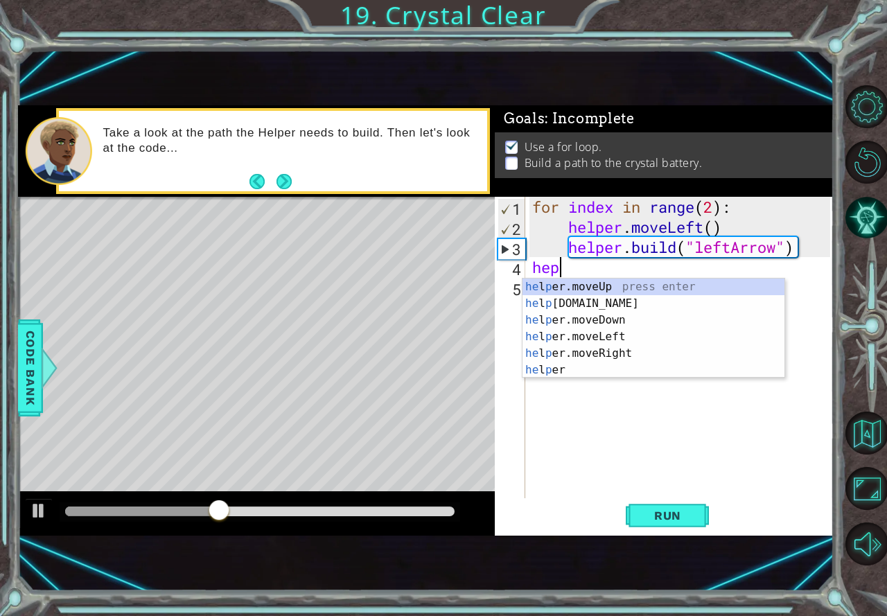
scroll to position [0, 1]
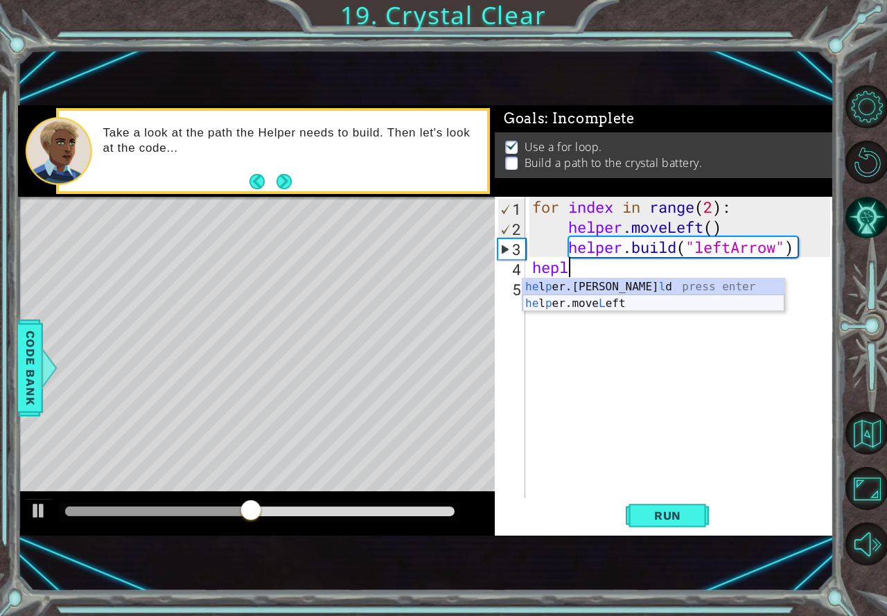
click at [638, 299] on div "he l p er.[PERSON_NAME] press enter he l p er.move L eft press enter" at bounding box center [654, 312] width 262 height 67
type textarea "helper.moveLeft(1)"
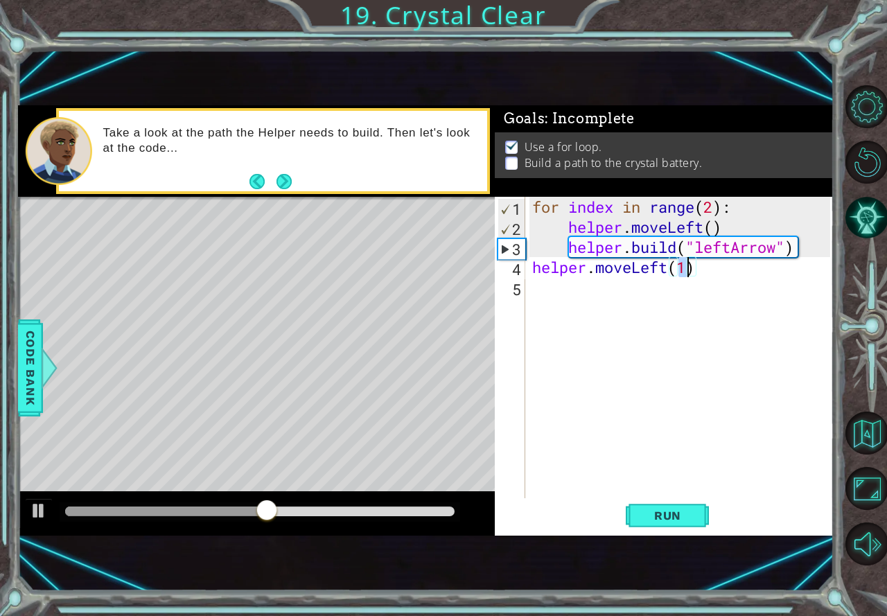
click at [643, 284] on div "for index in range ( 2 ) : helper . moveLeft ( ) helper . build ( "leftArrow" )…" at bounding box center [684, 368] width 308 height 342
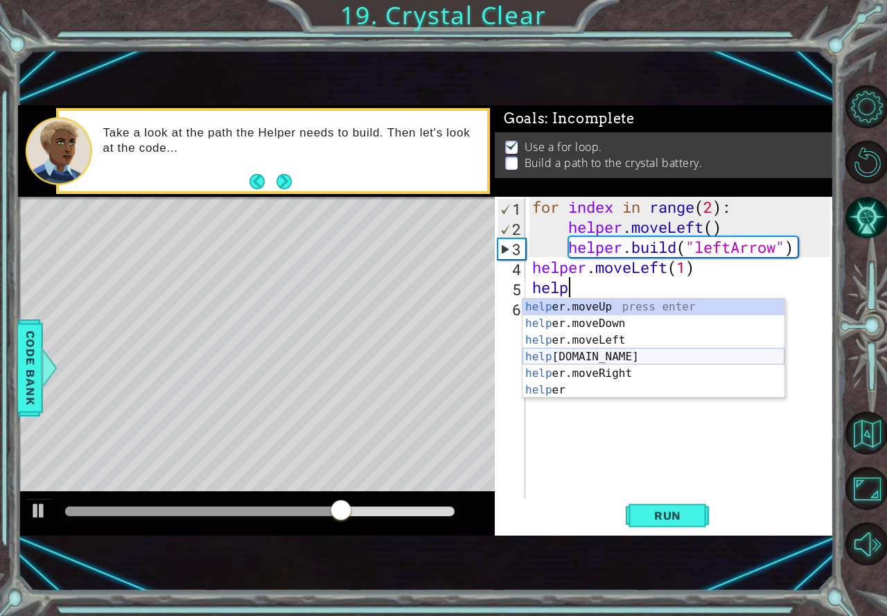
click at [619, 361] on div "help er.moveUp press enter help er.moveDown press enter help er.moveLeft press …" at bounding box center [654, 365] width 262 height 133
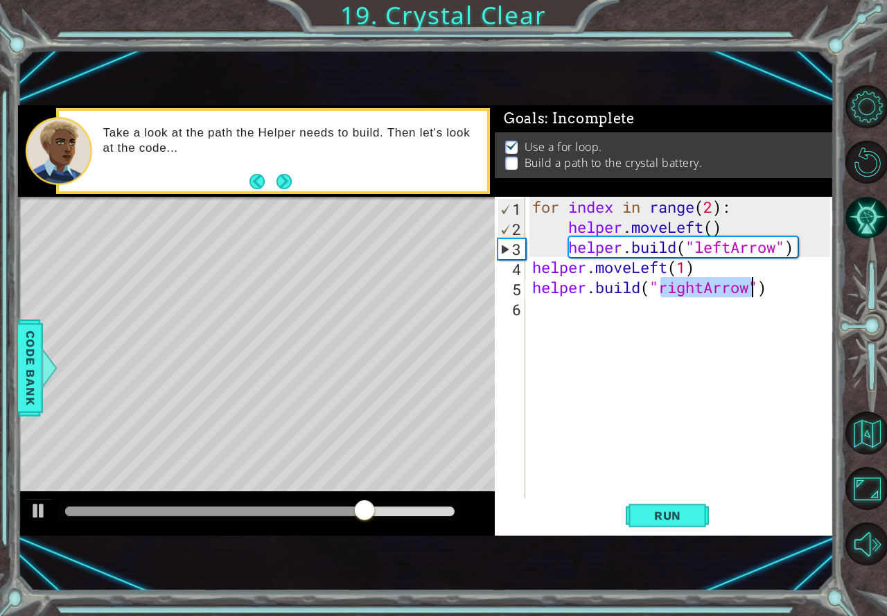
click at [703, 286] on div "for index in range ( 2 ) : helper . moveLeft ( ) helper . build ( "leftArrow" )…" at bounding box center [680, 348] width 301 height 302
click at [697, 288] on div "for index in range ( 2 ) : helper . moveLeft ( ) helper . build ( "leftArrow" )…" at bounding box center [684, 368] width 308 height 342
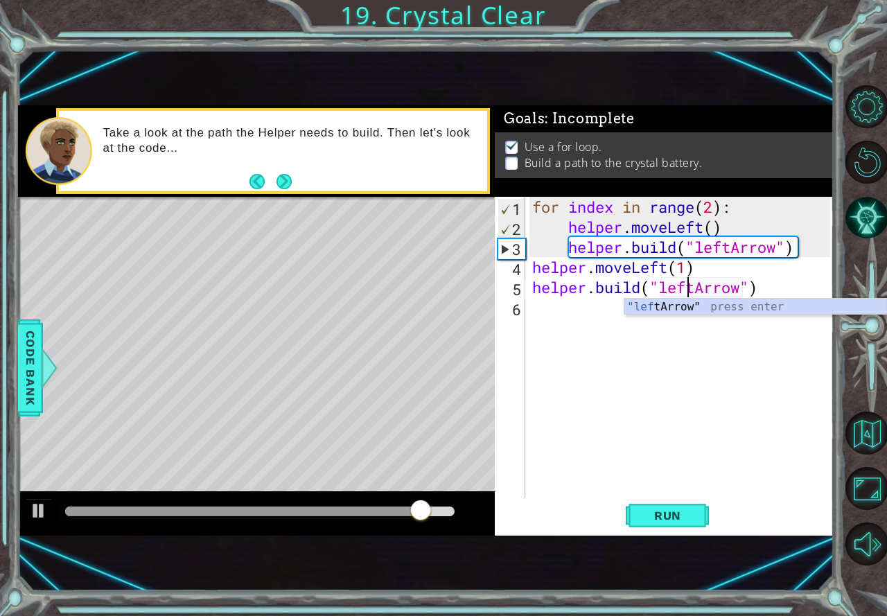
scroll to position [0, 7]
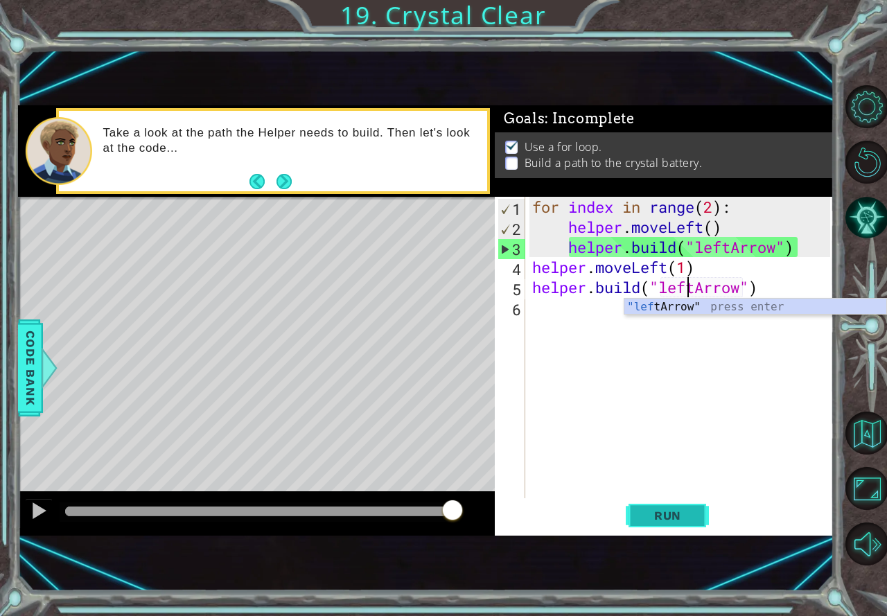
type textarea "[DOMAIN_NAME]("leftArrow")"
click at [679, 519] on span "Run" at bounding box center [667, 516] width 55 height 14
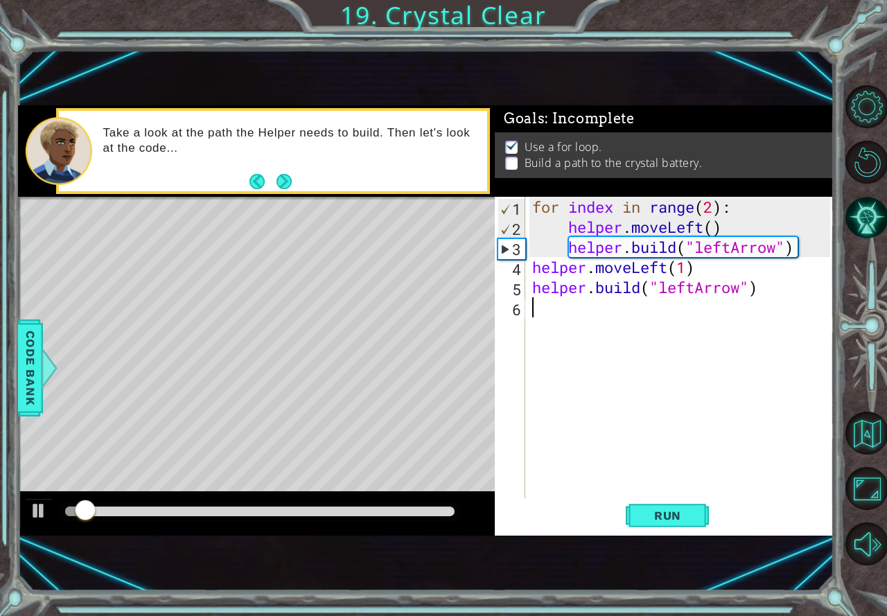
click at [553, 307] on div "for index in range ( 2 ) : helper . moveLeft ( ) helper . build ( "leftArrow" )…" at bounding box center [684, 368] width 308 height 342
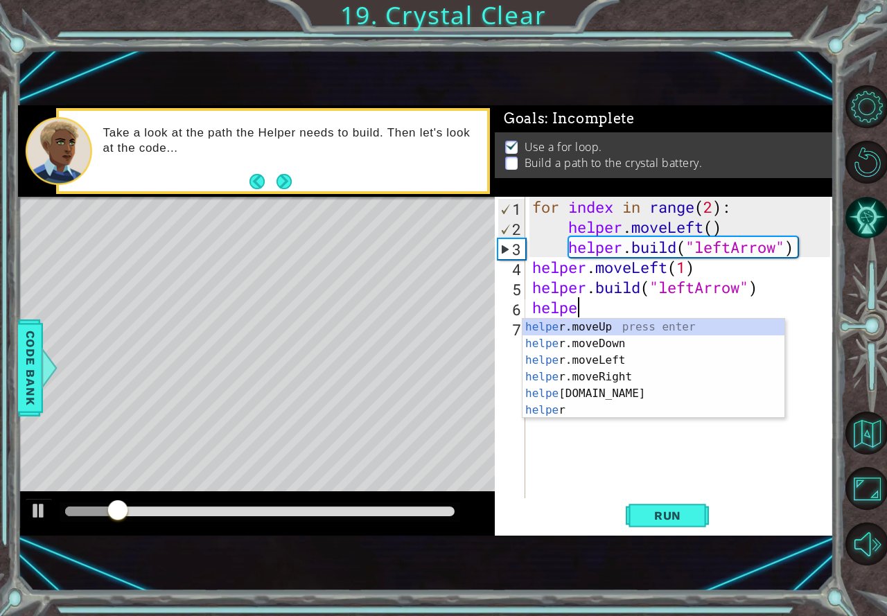
scroll to position [0, 1]
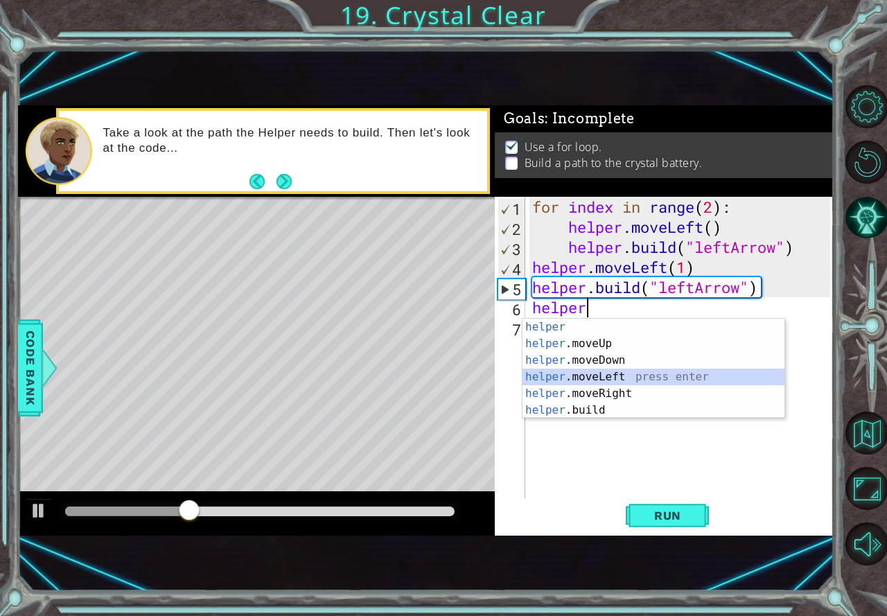
click at [566, 378] on div "helper press enter helper .moveUp press enter helper .moveDown press enter help…" at bounding box center [654, 385] width 262 height 133
type textarea "helper.moveLeft(1)"
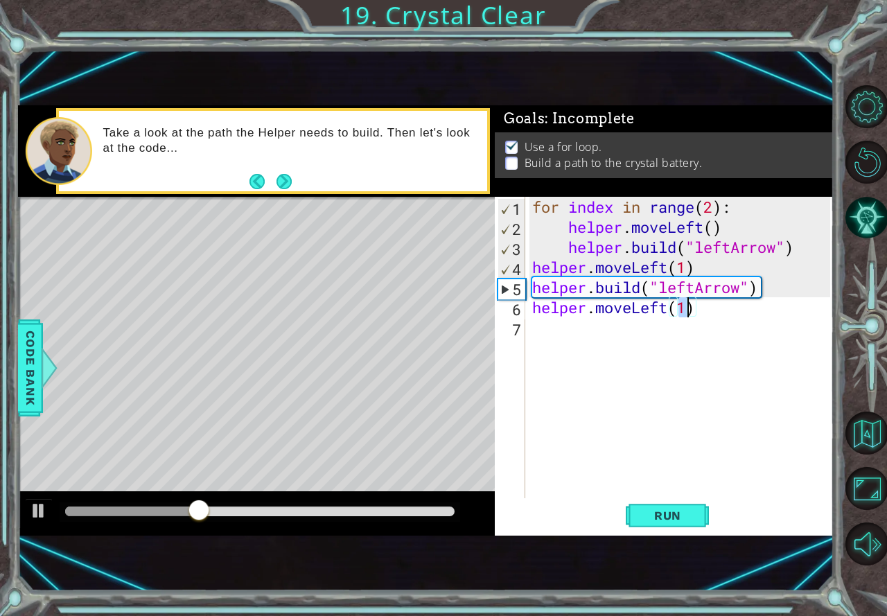
click at [605, 338] on div "for index in range ( 2 ) : helper . moveLeft ( ) helper . build ( "leftArrow" )…" at bounding box center [684, 368] width 308 height 342
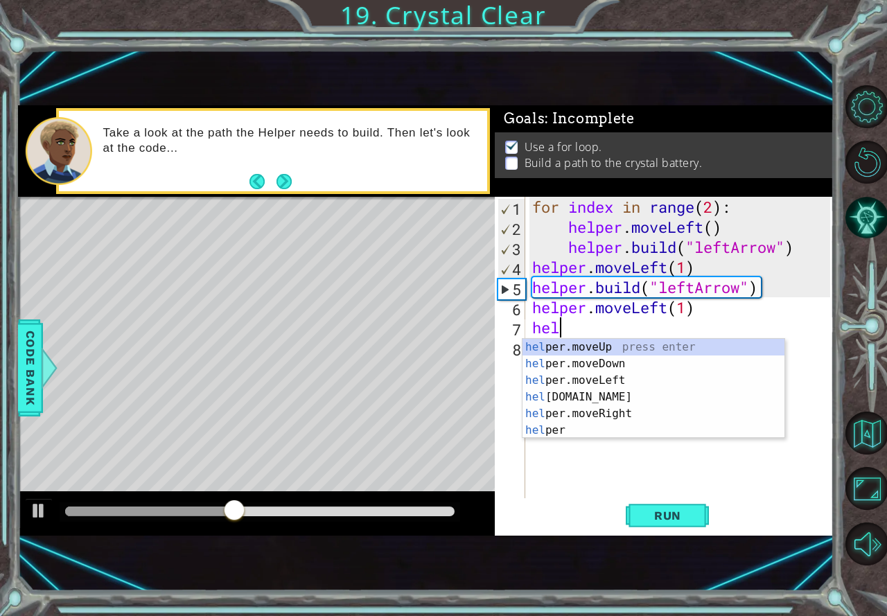
scroll to position [0, 1]
click at [584, 390] on div "help er.moveUp press enter help er.moveDown press enter help er.moveLeft press …" at bounding box center [654, 405] width 262 height 133
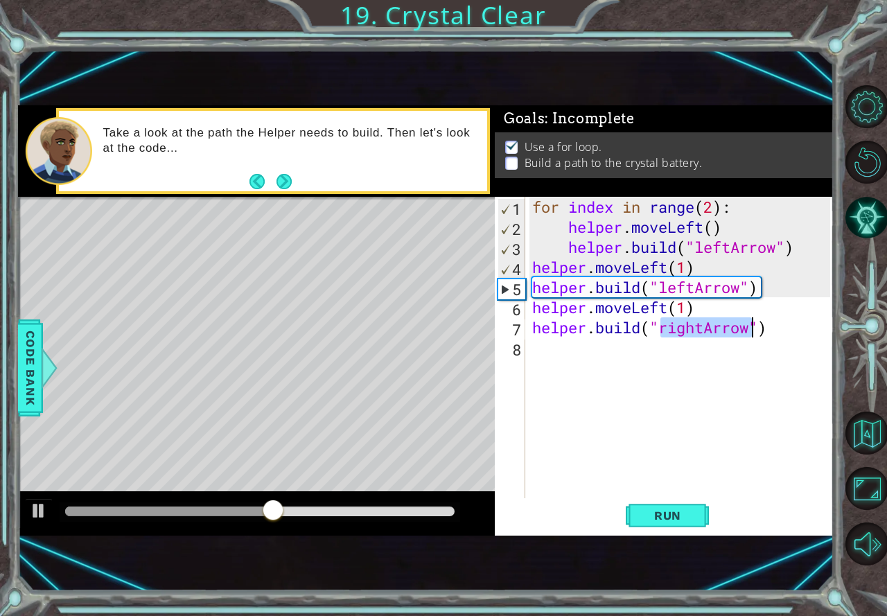
click at [677, 326] on div "for index in range ( 2 ) : helper . moveLeft ( ) helper . build ( "leftArrow" )…" at bounding box center [680, 348] width 301 height 302
click at [677, 326] on div "for index in range ( 2 ) : helper . moveLeft ( ) helper . build ( "leftArrow" )…" at bounding box center [684, 368] width 308 height 342
click at [676, 326] on div "for index in range ( 2 ) : helper . moveLeft ( ) helper . build ( "leftArrow" )…" at bounding box center [680, 348] width 301 height 302
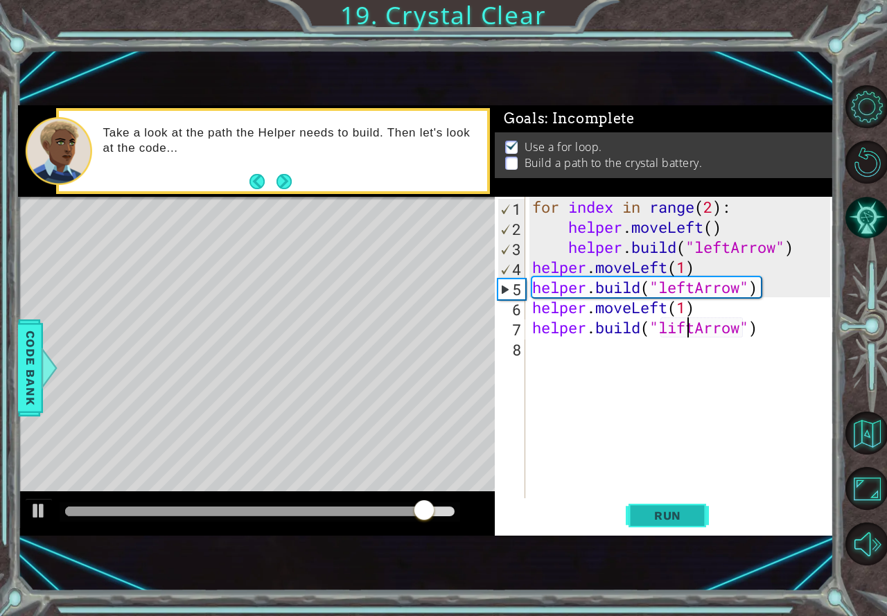
click at [673, 509] on span "Run" at bounding box center [667, 516] width 55 height 14
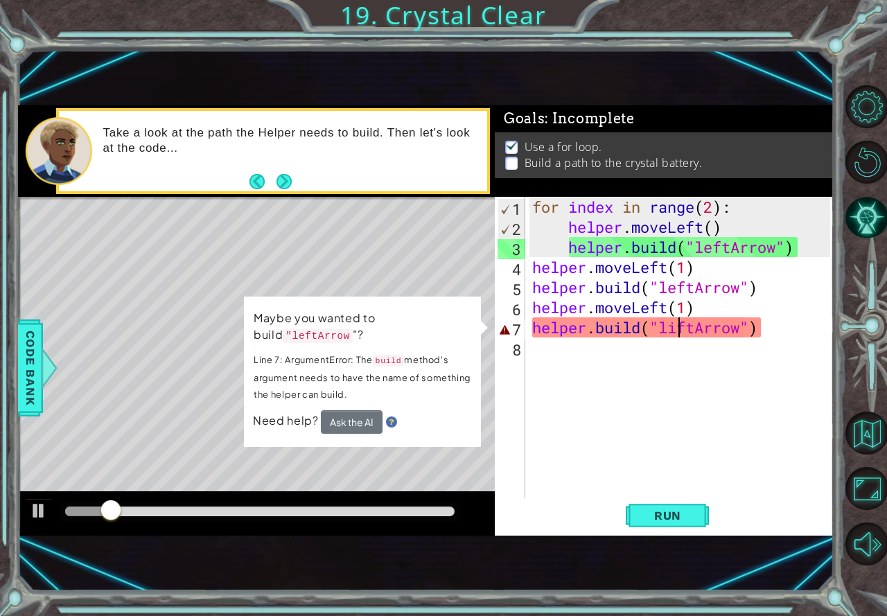
click at [674, 324] on div "for index in range ( 2 ) : helper . moveLeft ( ) helper . build ( "leftArrow" )…" at bounding box center [684, 368] width 308 height 342
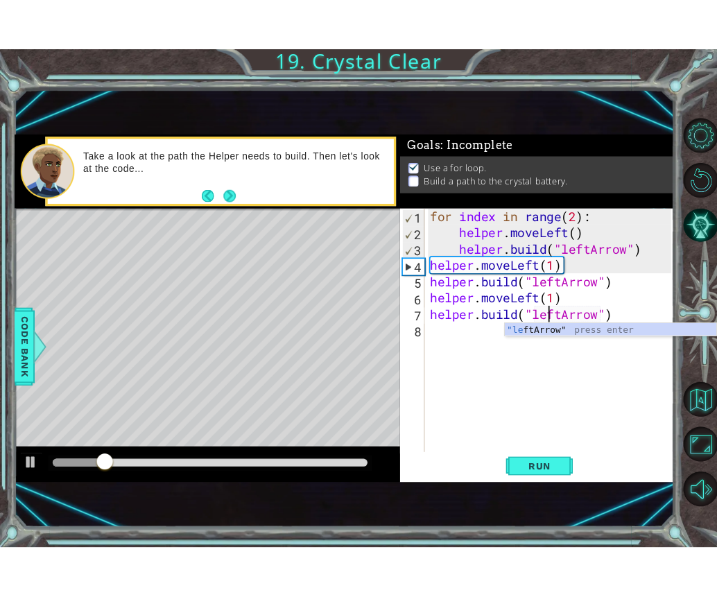
scroll to position [0, 6]
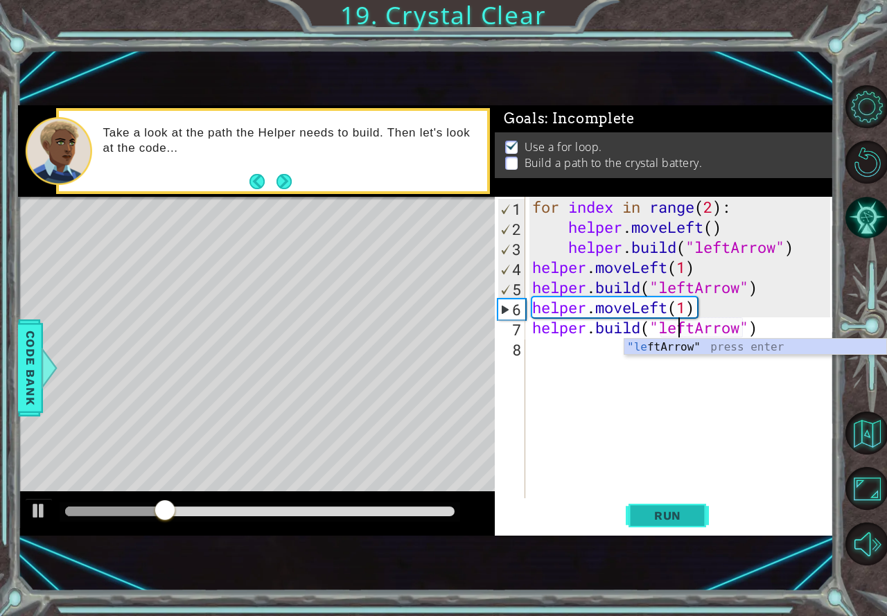
type textarea "[DOMAIN_NAME]("leftArrow")"
click at [670, 507] on button "Run" at bounding box center [667, 516] width 83 height 34
